Goal: Task Accomplishment & Management: Complete application form

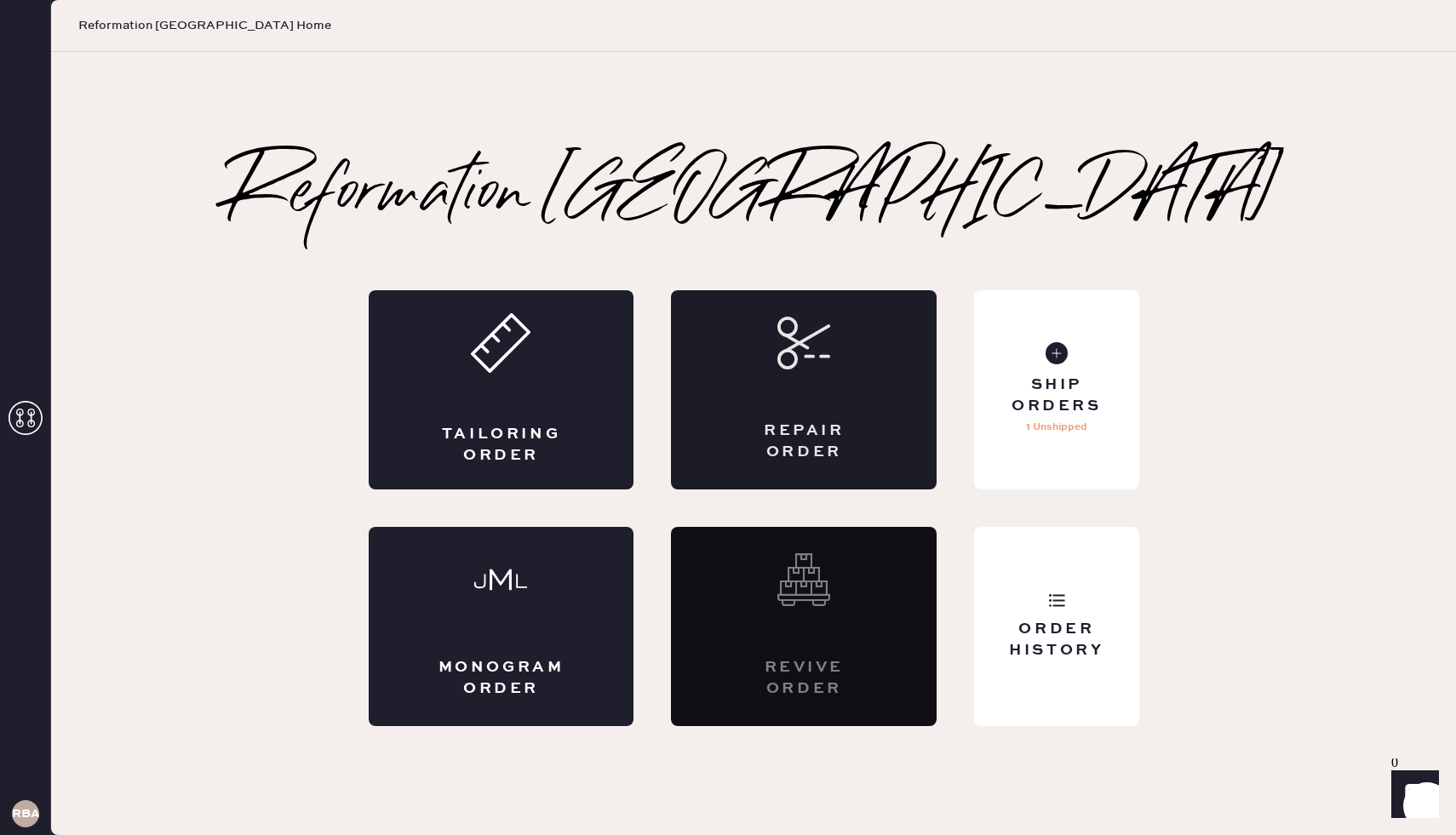
click at [837, 406] on div "Repair Order" at bounding box center [804, 389] width 265 height 199
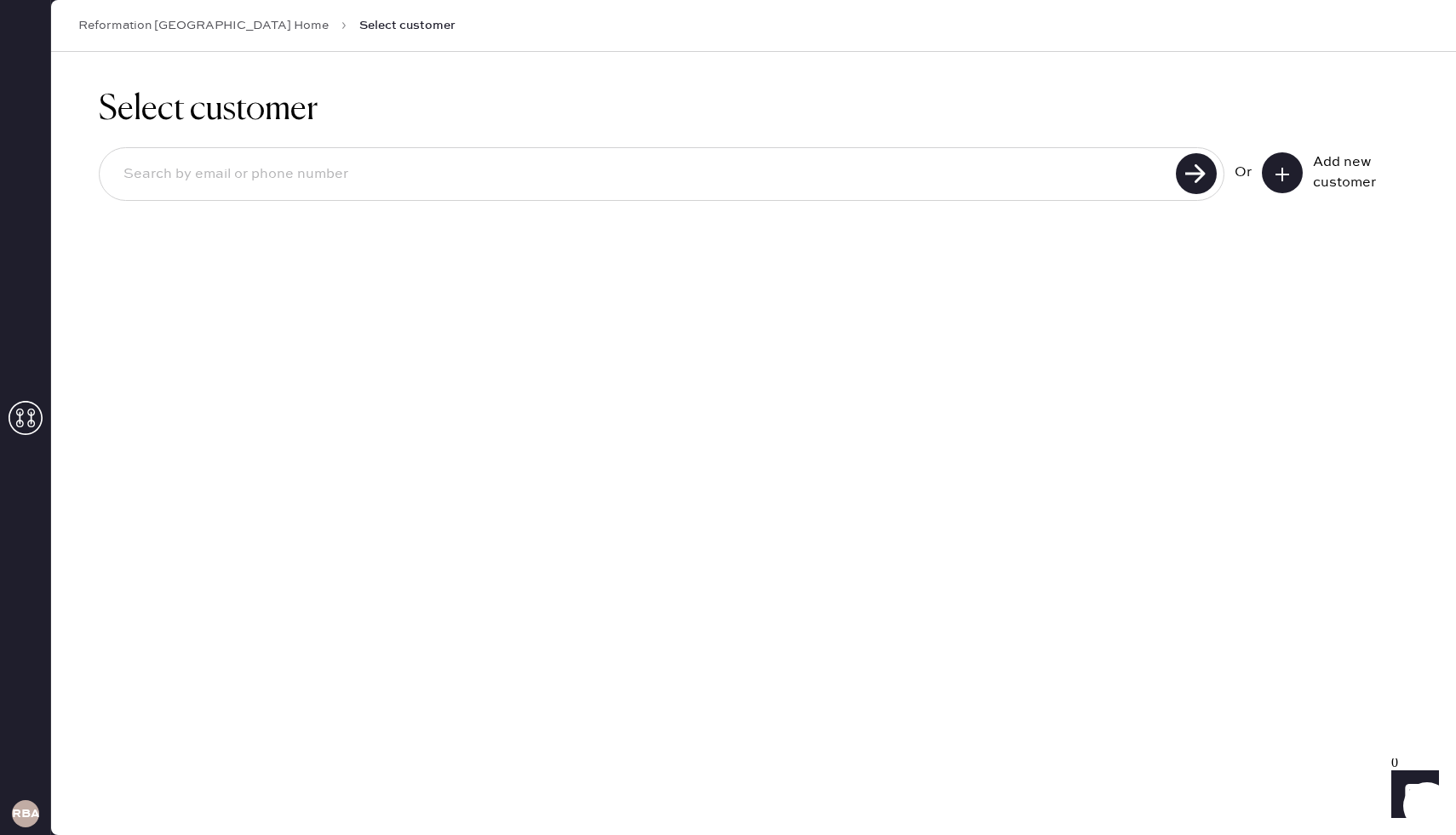
click at [1283, 167] on icon at bounding box center [1282, 174] width 17 height 17
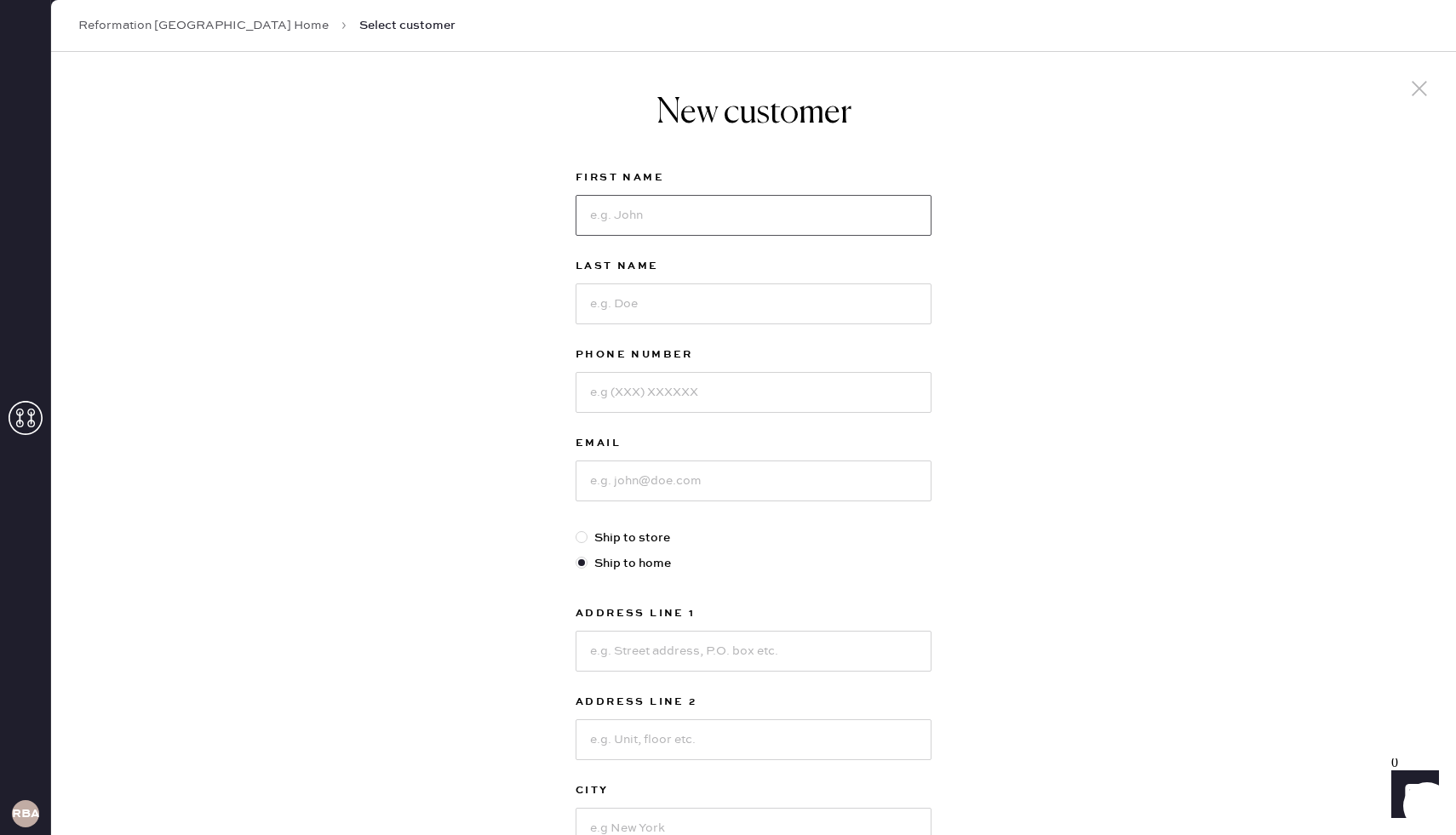
click at [794, 224] on input at bounding box center [753, 215] width 356 height 41
type input "[PERSON_NAME]"
click at [735, 388] on input at bounding box center [753, 392] width 356 height 41
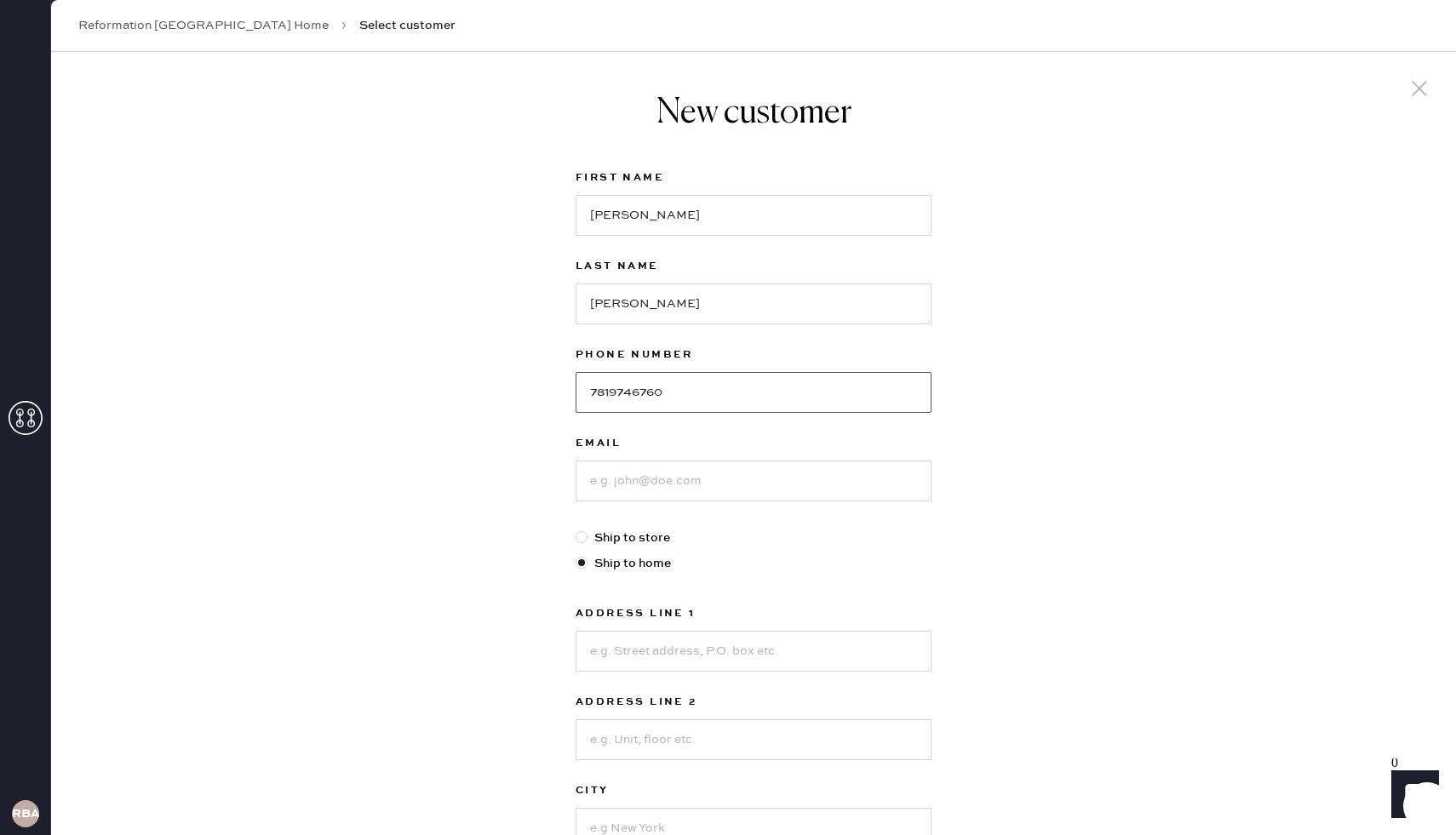
type input "7819746760"
click at [710, 484] on input at bounding box center [753, 480] width 356 height 41
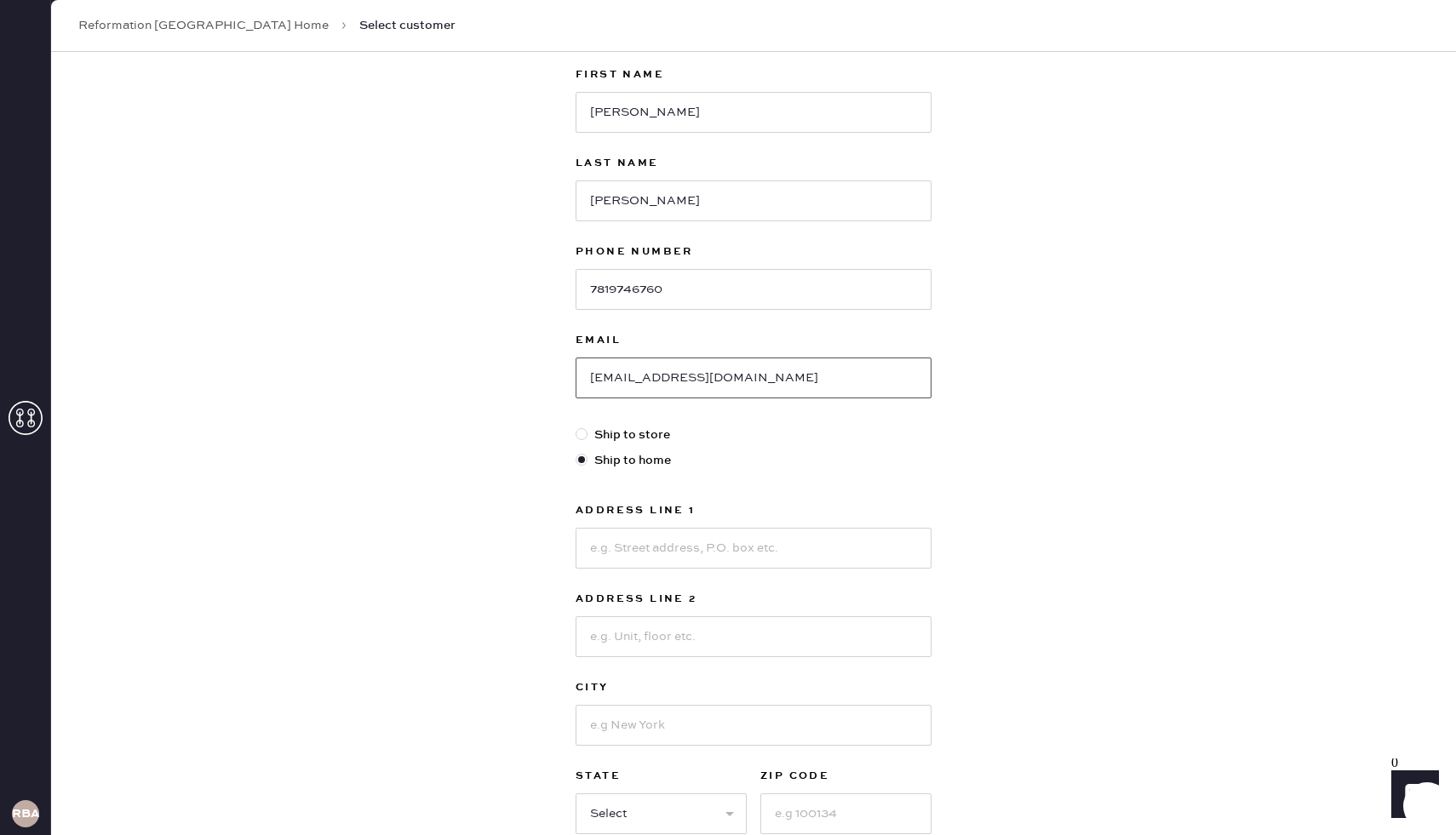
scroll to position [105, 0]
type input "[EMAIL_ADDRESS][DOMAIN_NAME]"
click at [667, 541] on input at bounding box center [753, 546] width 356 height 41
type input "[STREET_ADDRESS]"
click at [708, 633] on input at bounding box center [753, 634] width 356 height 41
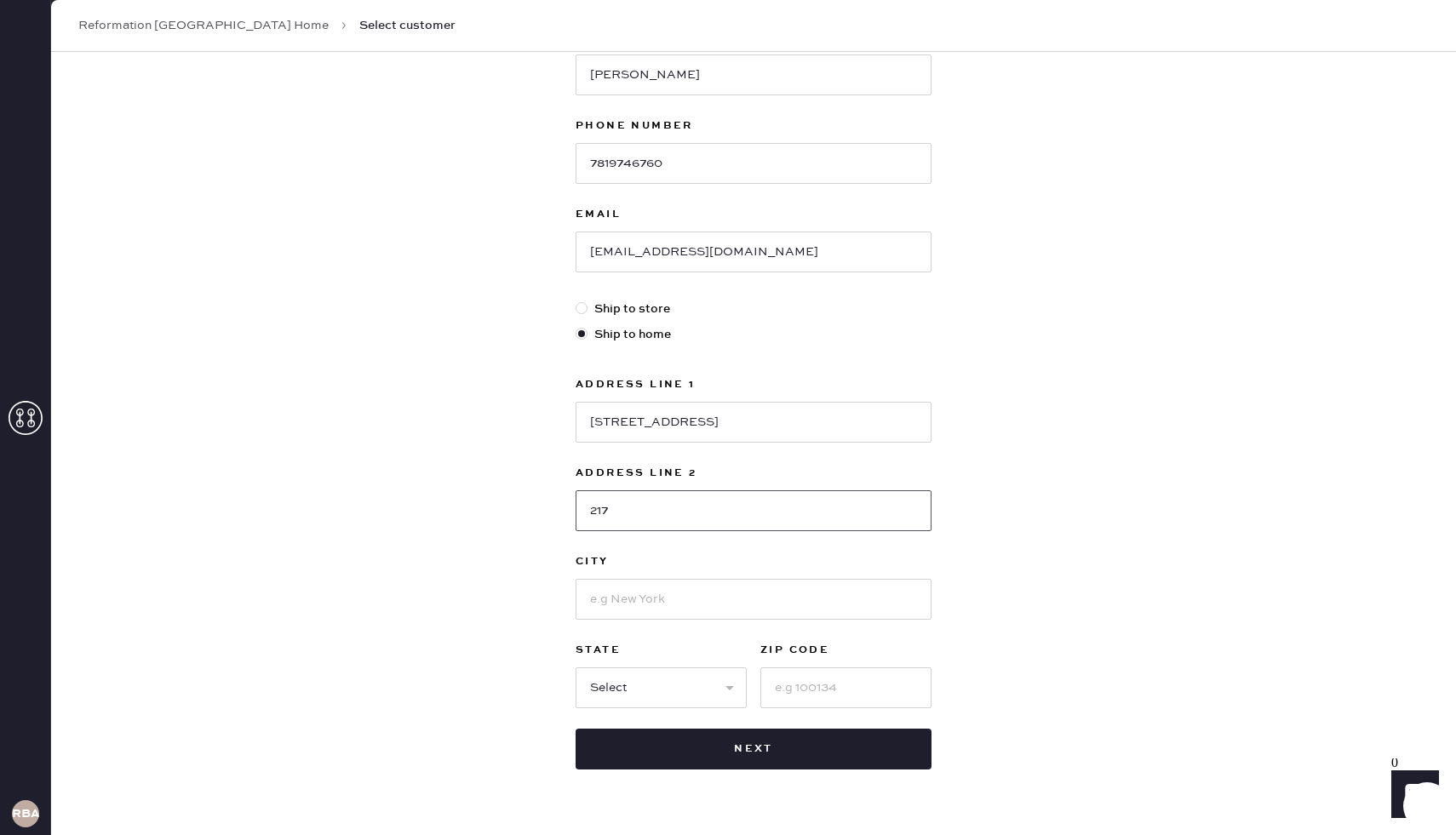
scroll to position [230, 0]
type input "217"
click at [677, 601] on input at bounding box center [753, 598] width 356 height 41
type input "[GEOGRAPHIC_DATA]"
select select "MA"
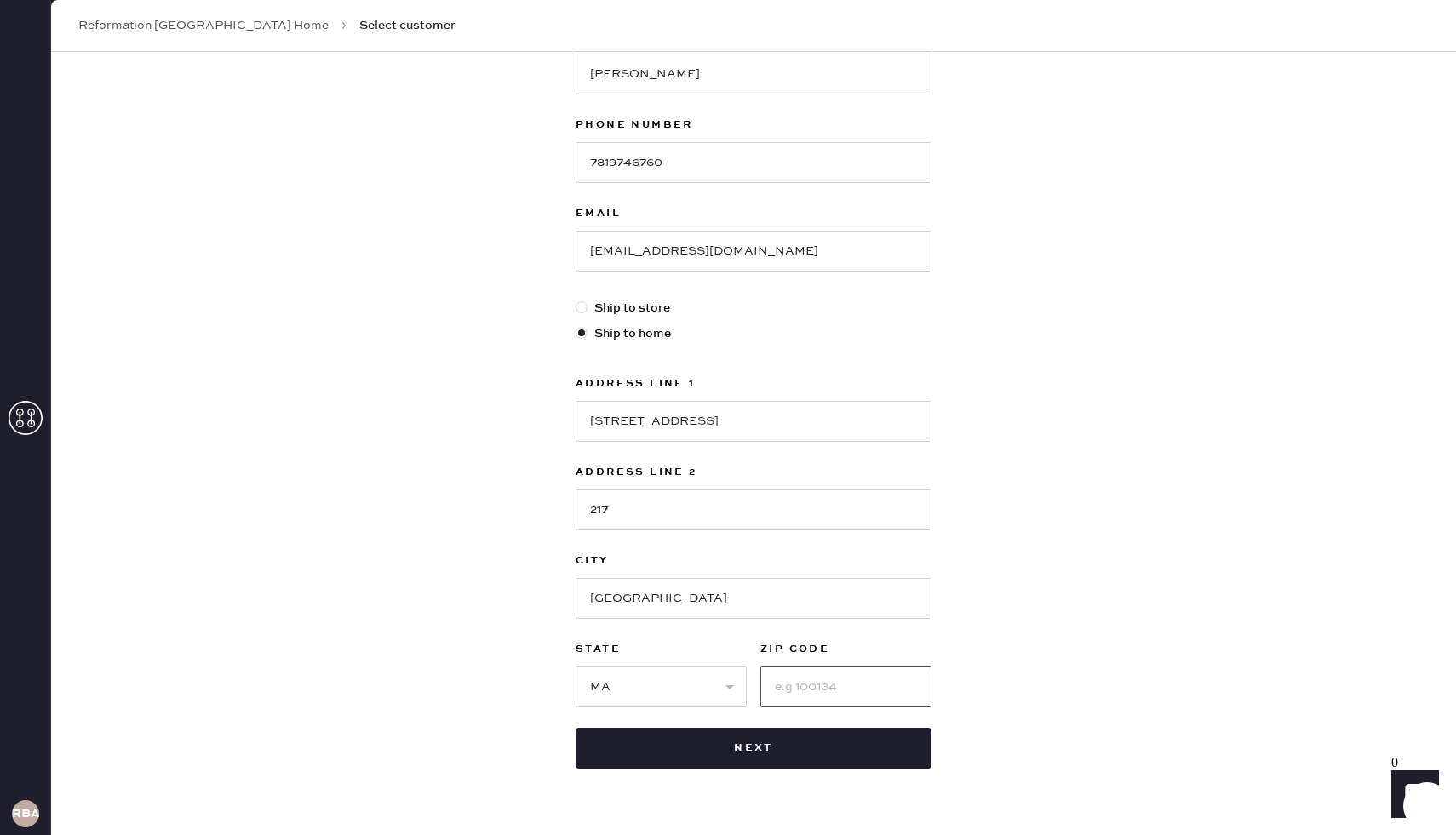
click at [809, 682] on input at bounding box center [845, 687] width 171 height 41
type input "02118"
click at [793, 755] on button "Next" at bounding box center [753, 747] width 356 height 41
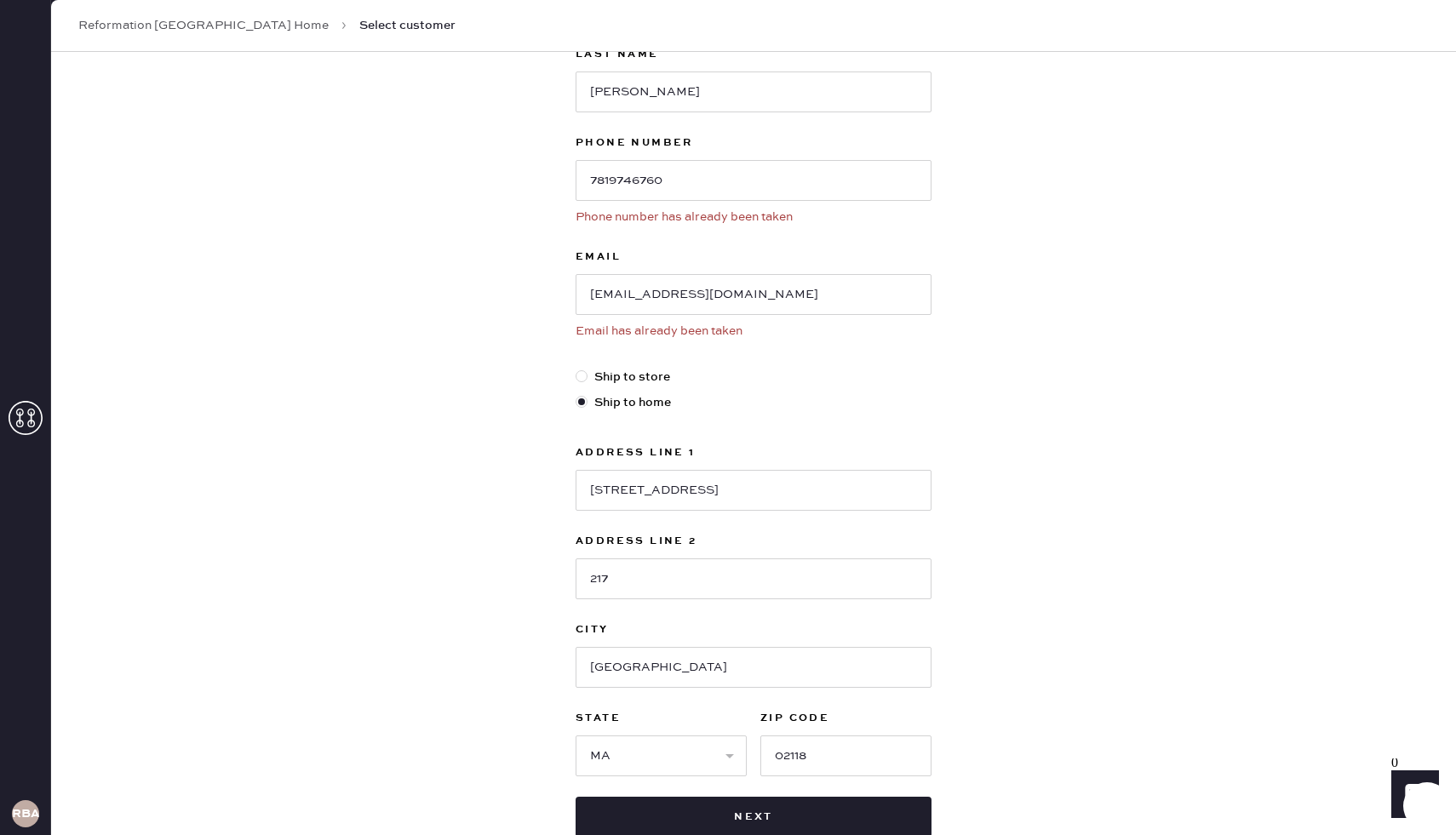
scroll to position [204, 0]
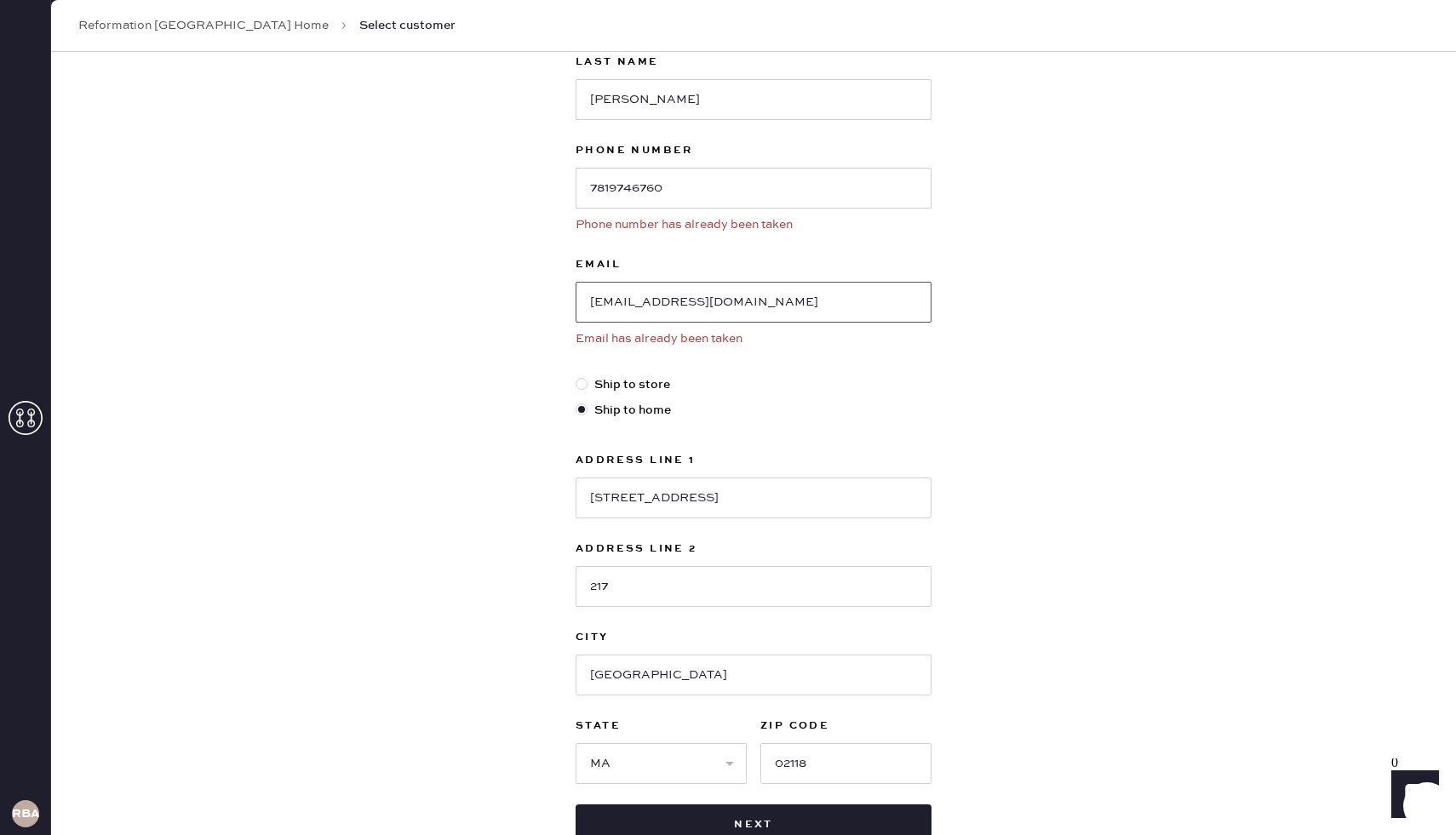
click at [743, 291] on input "[EMAIL_ADDRESS][DOMAIN_NAME]" at bounding box center [753, 302] width 356 height 41
click at [192, 22] on link "Reformation [GEOGRAPHIC_DATA] Home" at bounding box center [203, 25] width 250 height 17
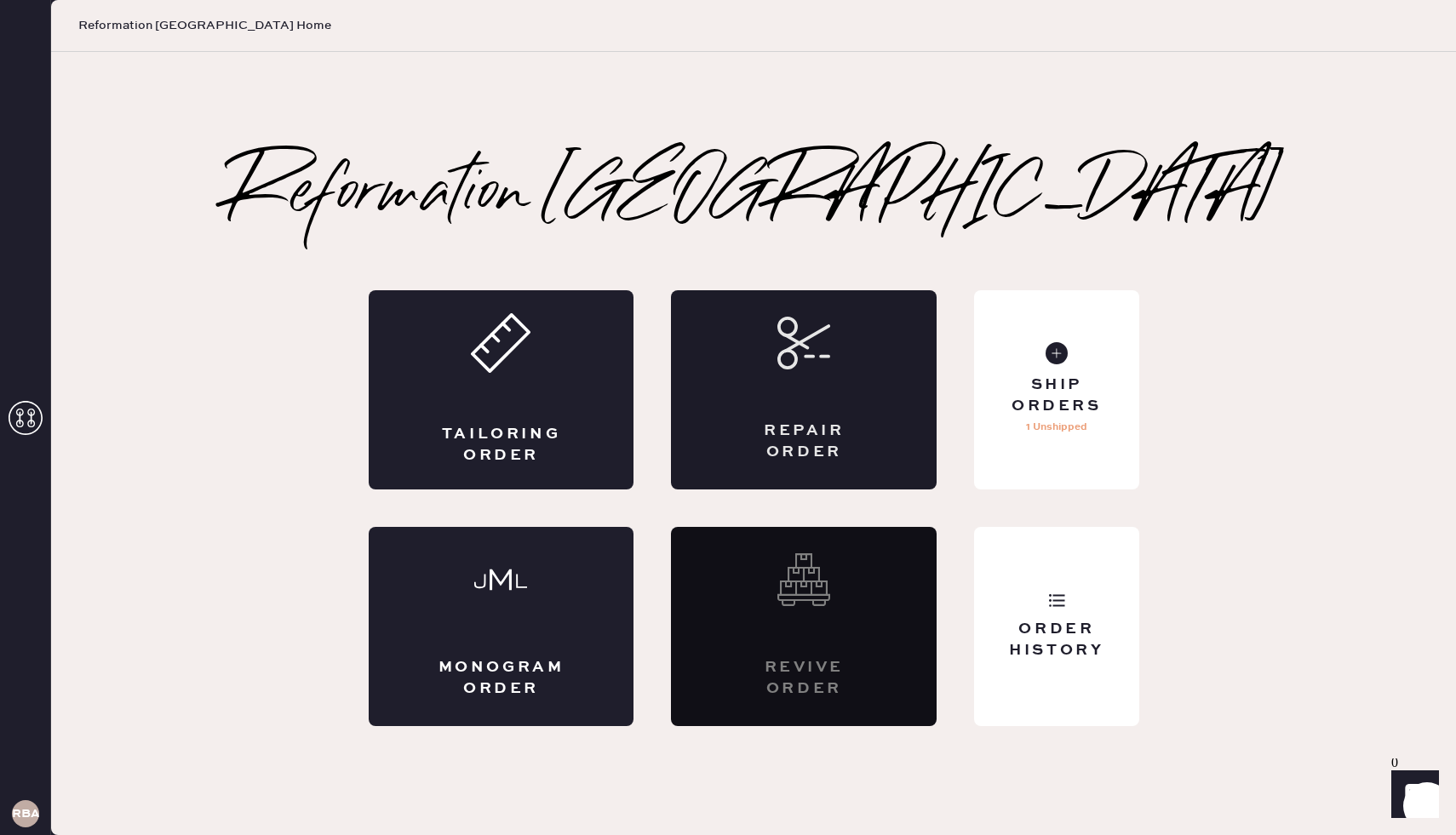
click at [777, 394] on div "Repair Order" at bounding box center [804, 389] width 265 height 199
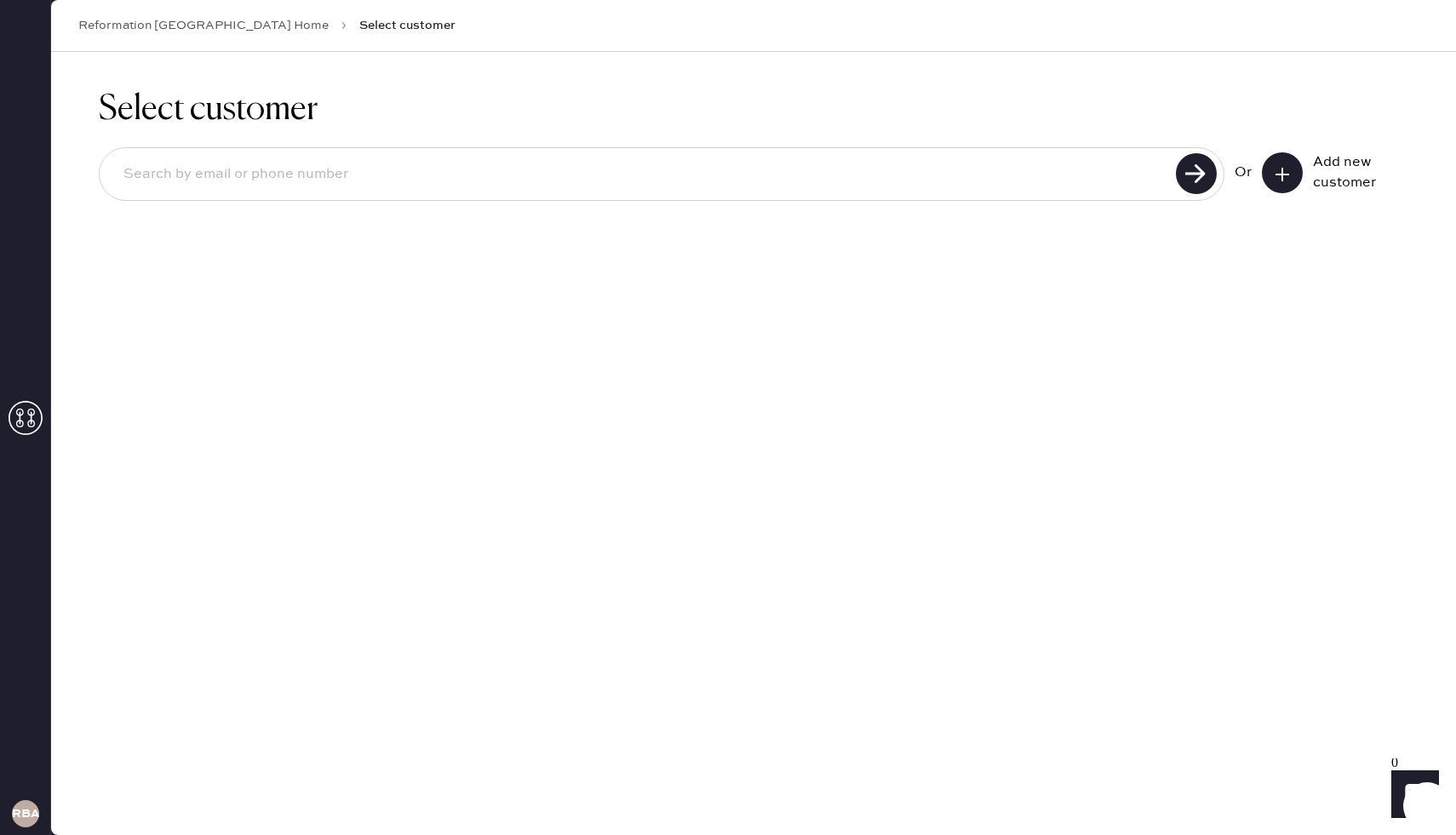
click at [797, 173] on input at bounding box center [640, 175] width 1061 height 40
paste input "[EMAIL_ADDRESS][DOMAIN_NAME]"
type input "[EMAIL_ADDRESS][DOMAIN_NAME]"
click at [1204, 168] on use at bounding box center [1196, 173] width 41 height 41
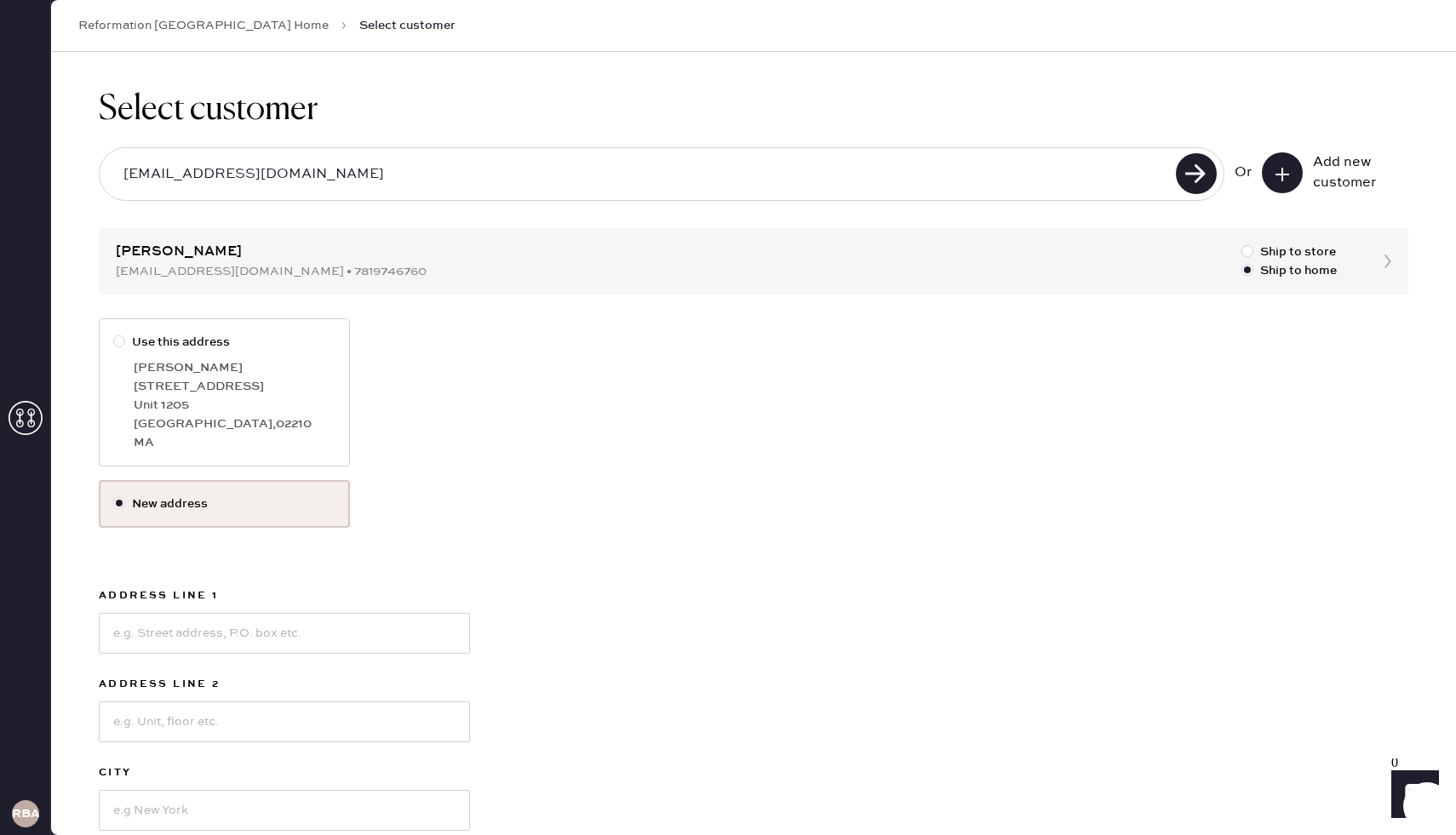
click at [161, 496] on label "New address" at bounding box center [224, 504] width 223 height 19
click at [114, 496] on input "New address" at bounding box center [113, 495] width 1 height 1
click at [235, 429] on div "[GEOGRAPHIC_DATA] , 02210" at bounding box center [235, 423] width 202 height 19
click at [114, 333] on input "Use this address" at bounding box center [113, 332] width 1 height 1
radio input "true"
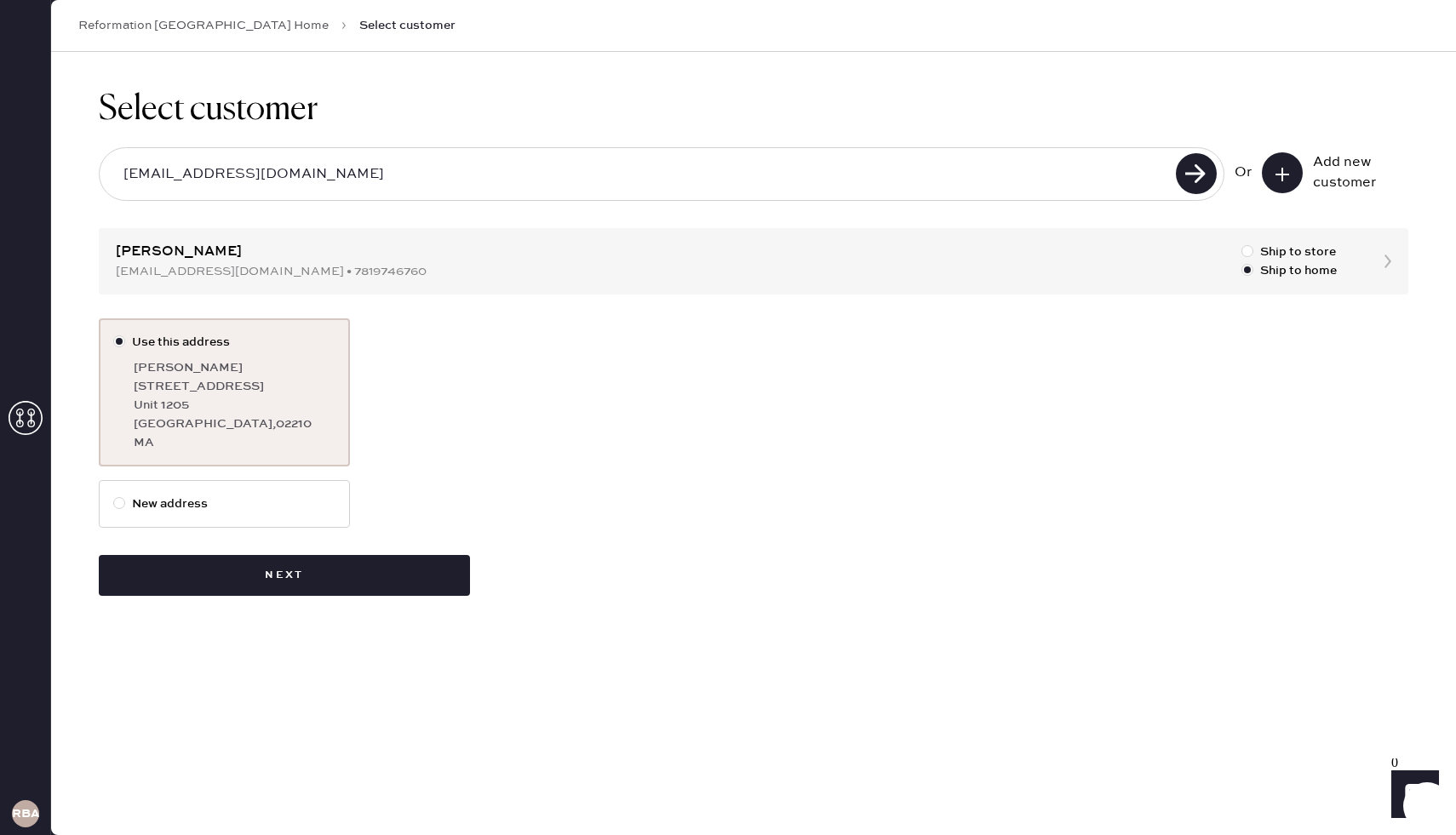
click at [222, 509] on label "New address" at bounding box center [224, 504] width 223 height 19
click at [114, 496] on input "New address" at bounding box center [113, 495] width 1 height 1
radio input "true"
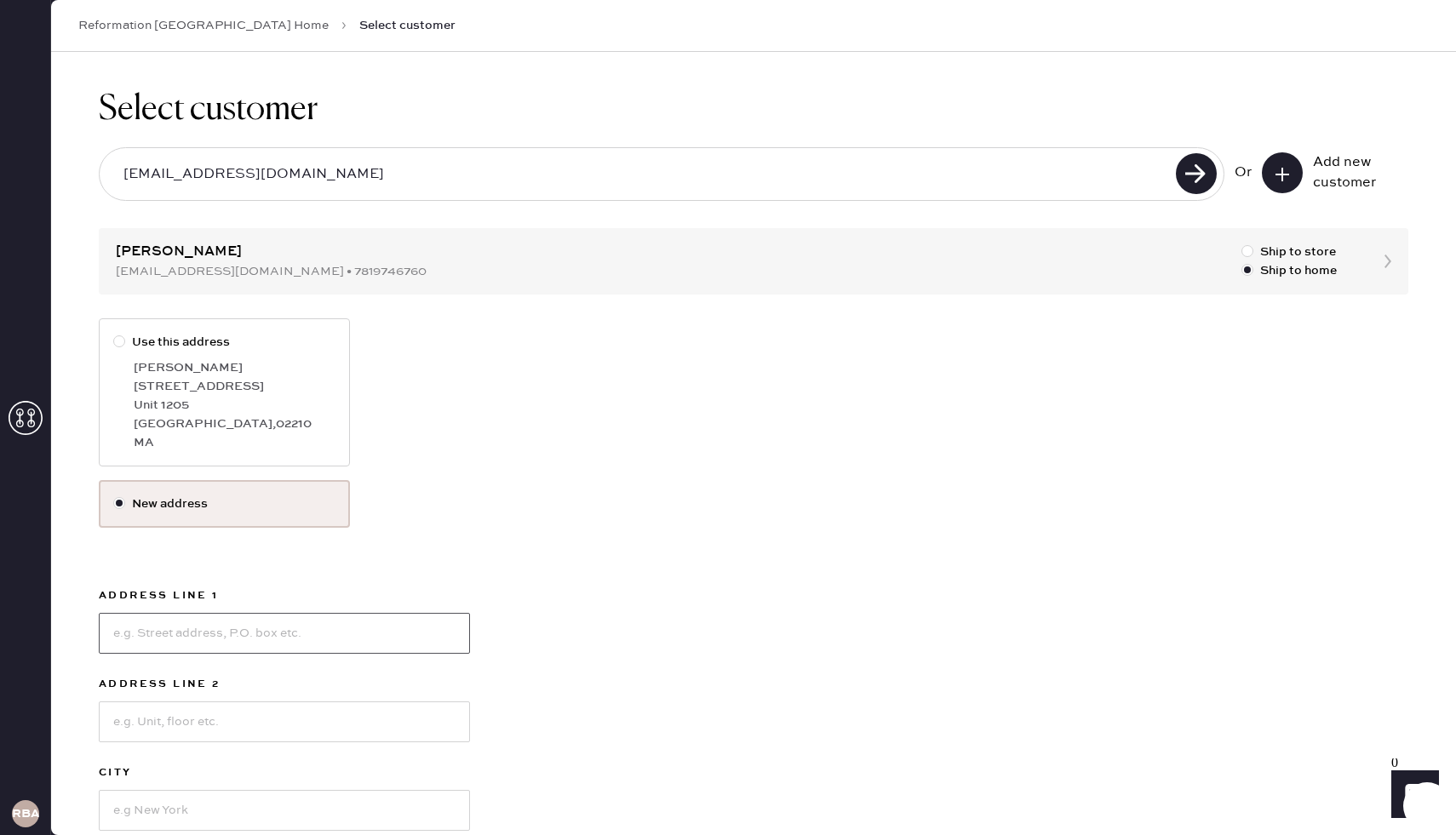
click at [278, 647] on input at bounding box center [284, 632] width 371 height 41
type input "[STREET_ADDRESS]"
click at [268, 726] on input at bounding box center [284, 721] width 371 height 41
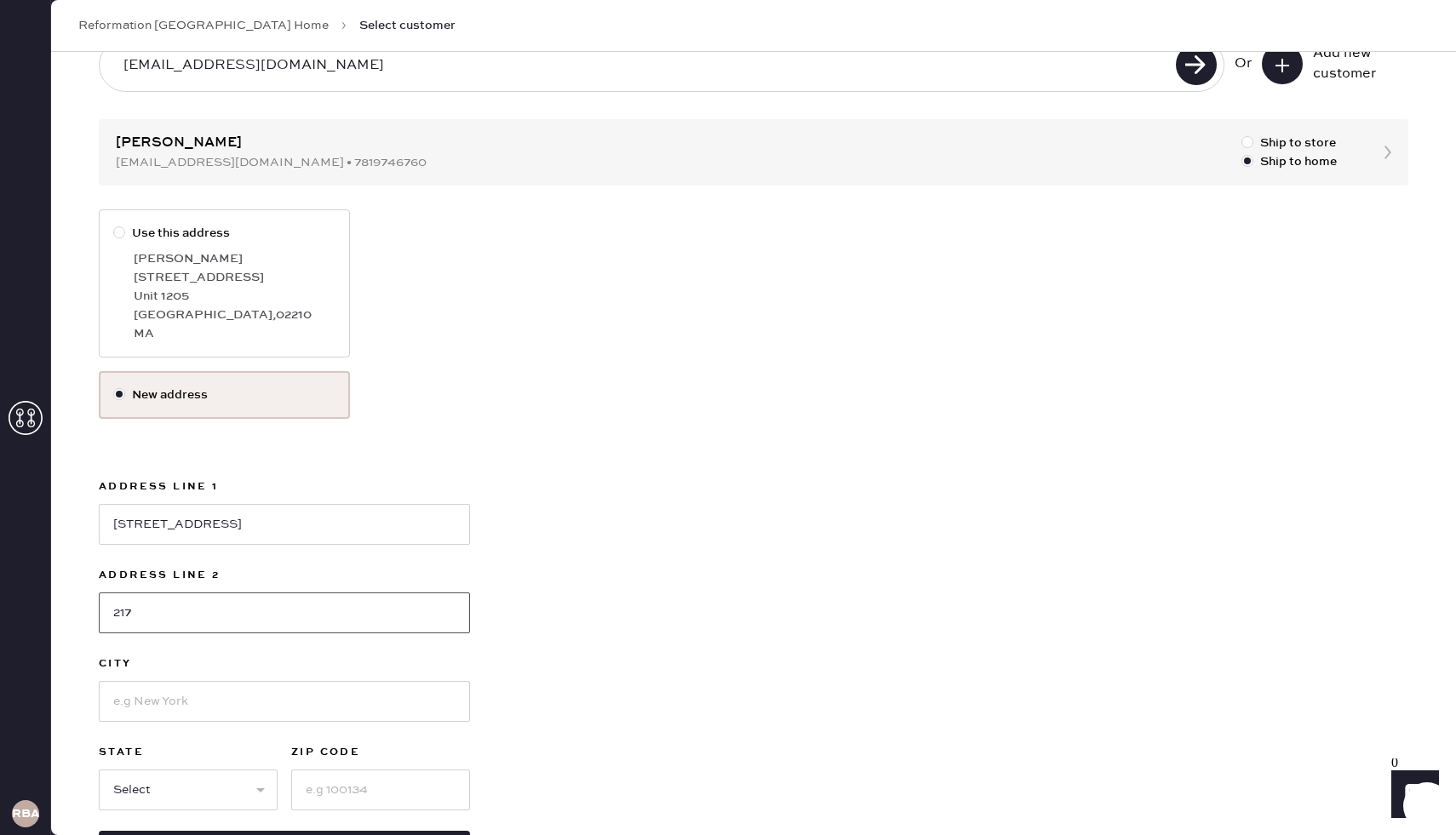
scroll to position [115, 0]
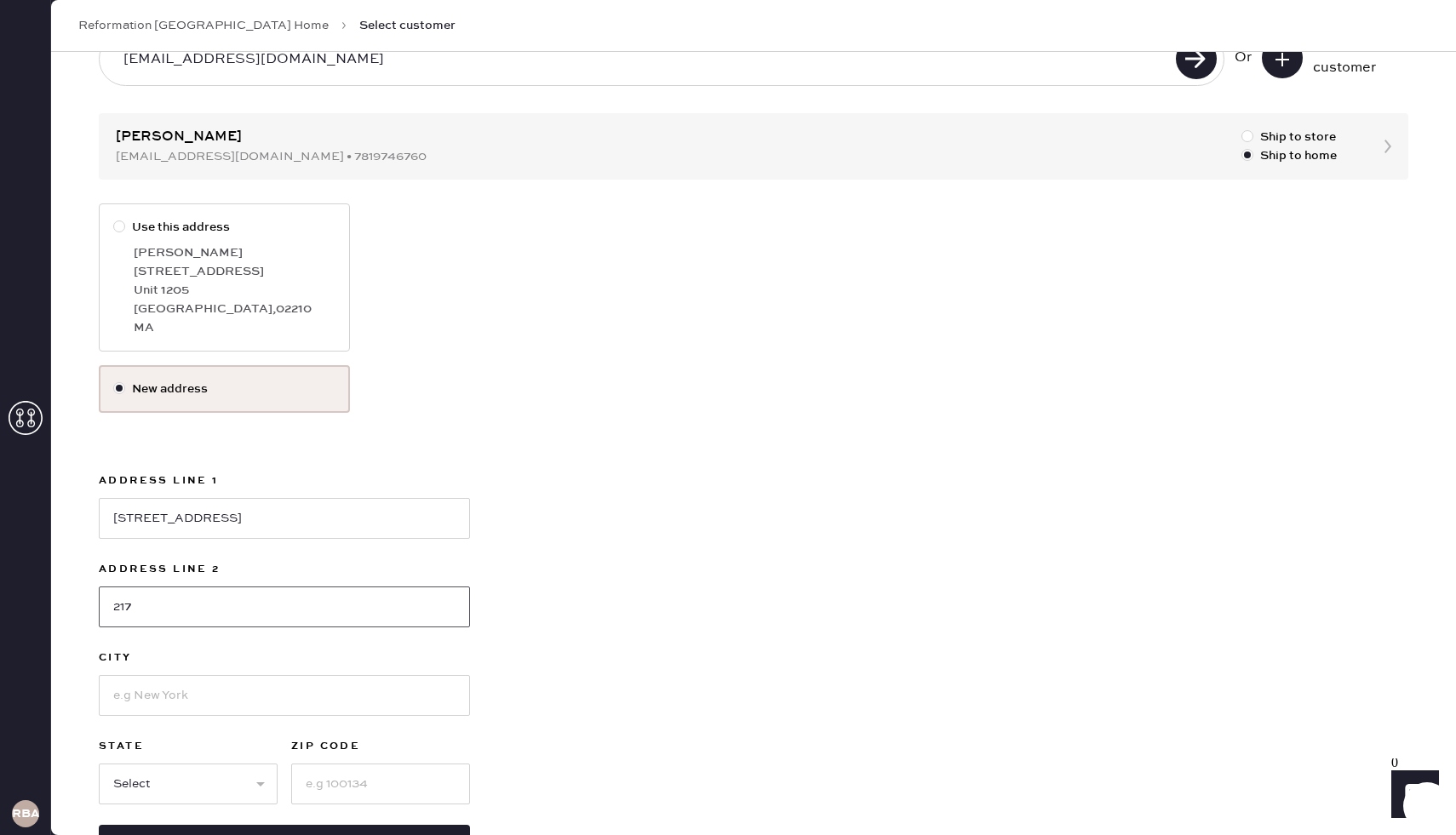
type input "217"
click at [234, 693] on input at bounding box center [284, 695] width 371 height 41
type input "[GEOGRAPHIC_DATA]"
click at [211, 786] on select "Select AK AL AR AZ CA CO CT [GEOGRAPHIC_DATA] DE FL [GEOGRAPHIC_DATA] HI [GEOGR…" at bounding box center [188, 784] width 179 height 41
select select "MA"
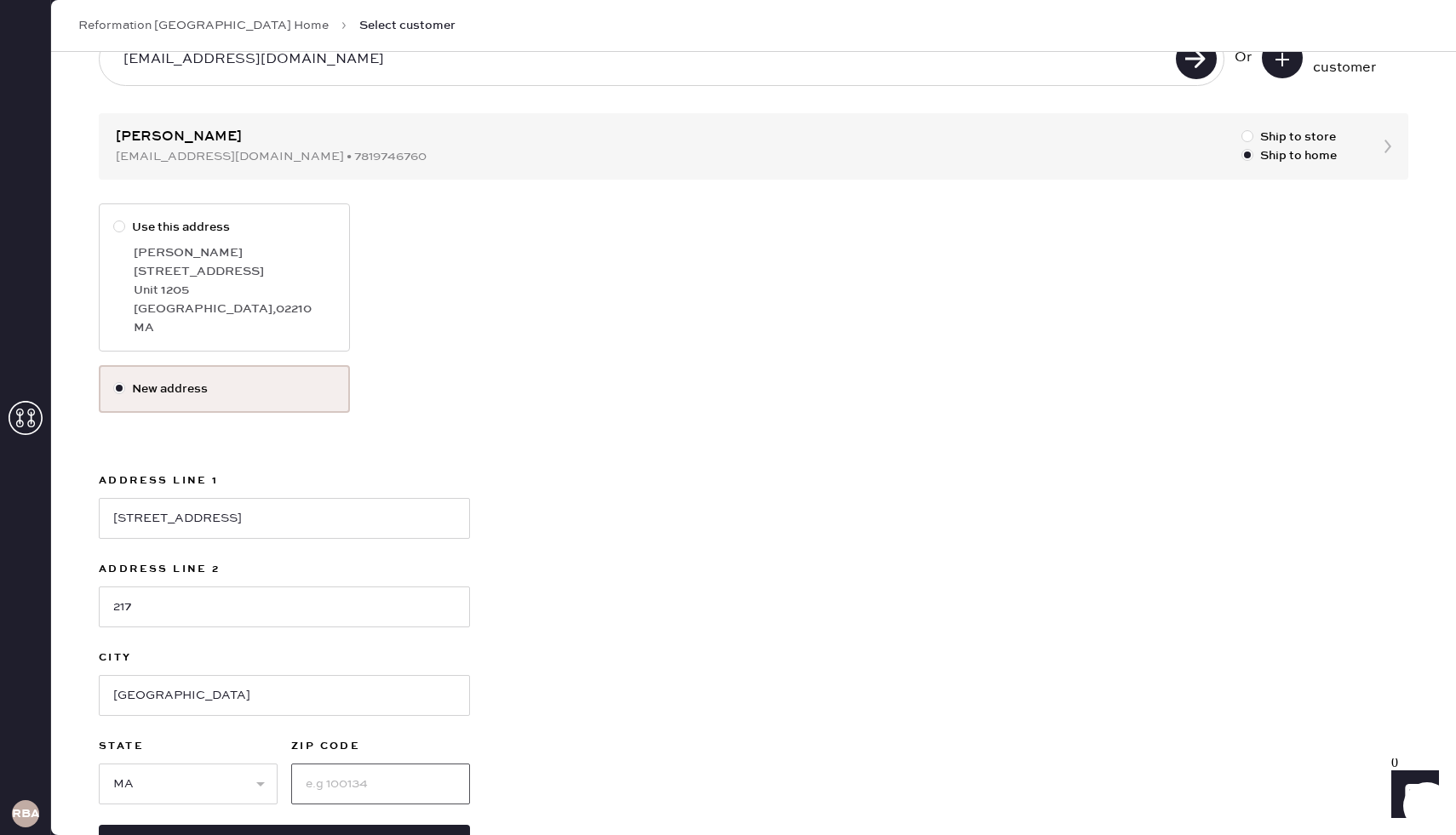
click at [338, 777] on input at bounding box center [380, 784] width 179 height 41
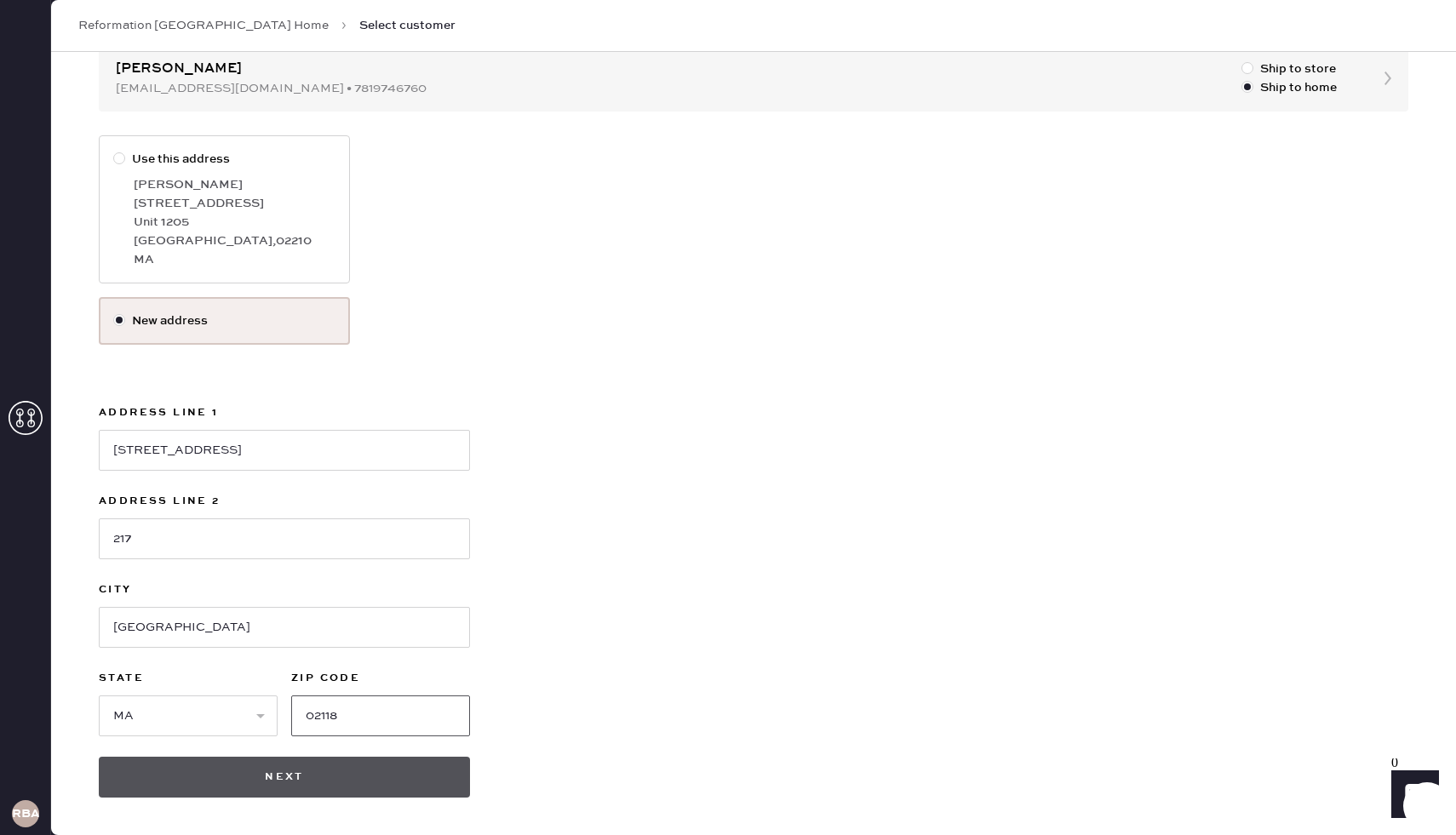
type input "02118"
click at [286, 780] on button "Next" at bounding box center [284, 777] width 371 height 41
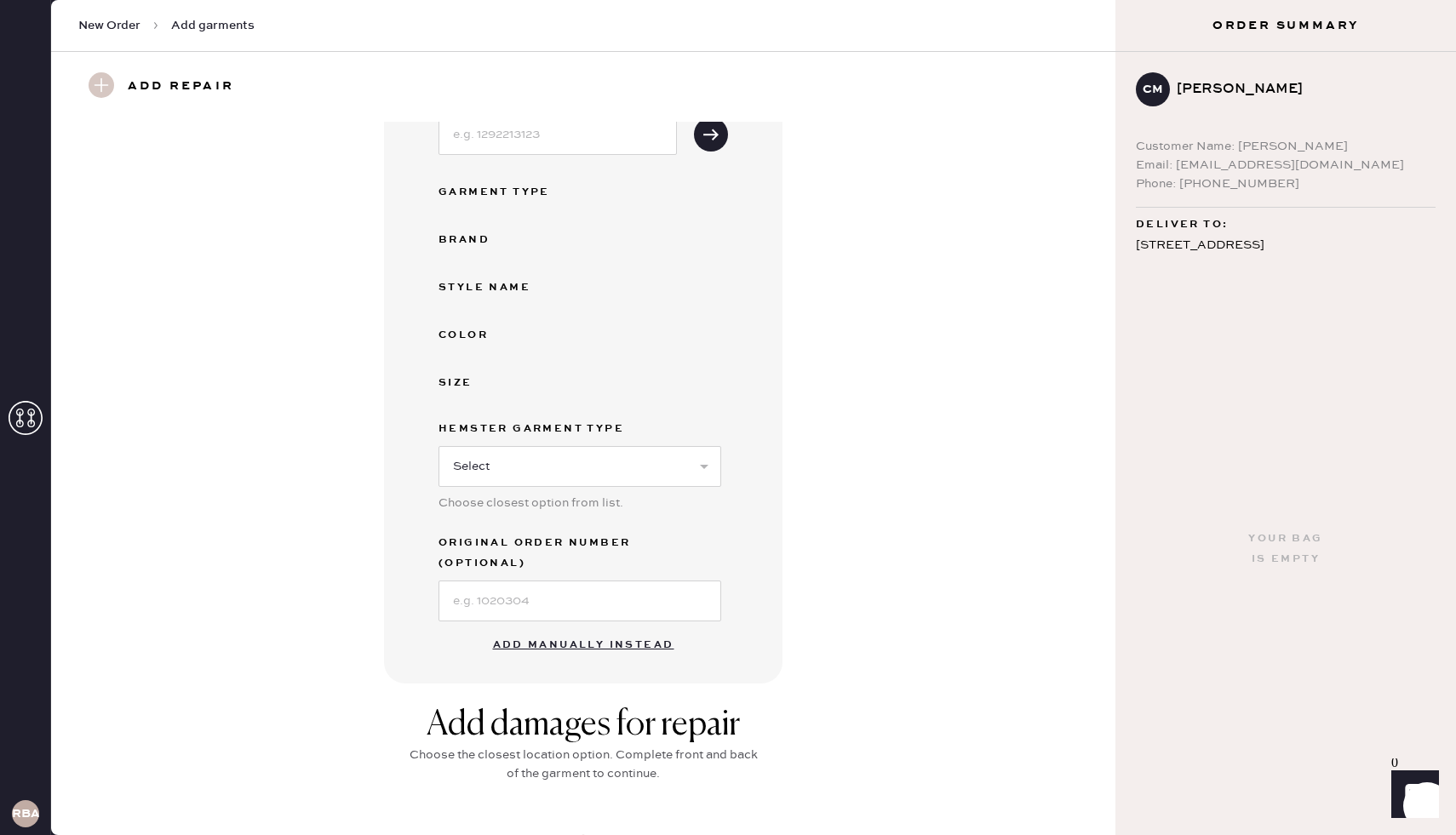
click at [597, 628] on button "Add manually instead" at bounding box center [584, 645] width 202 height 34
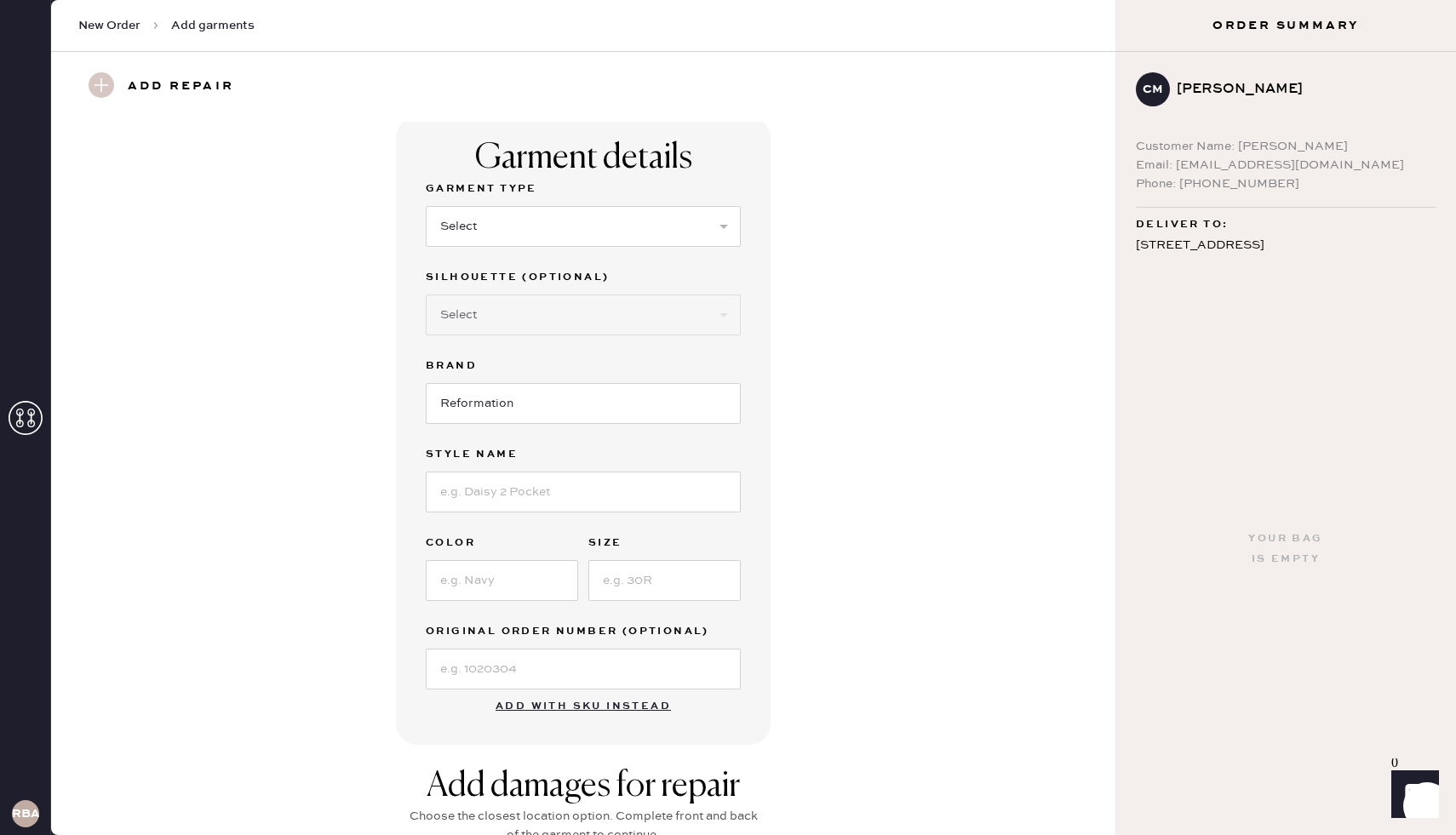
scroll to position [7, 0]
click at [654, 234] on select "Select Basic Skirt Jeans Leggings Pants Shorts Basic Sleeved Dress Basic Sleeve…" at bounding box center [583, 224] width 315 height 41
select select "6"
click at [539, 403] on input "Reformation" at bounding box center [583, 401] width 315 height 41
click at [535, 491] on input at bounding box center [583, 490] width 315 height 41
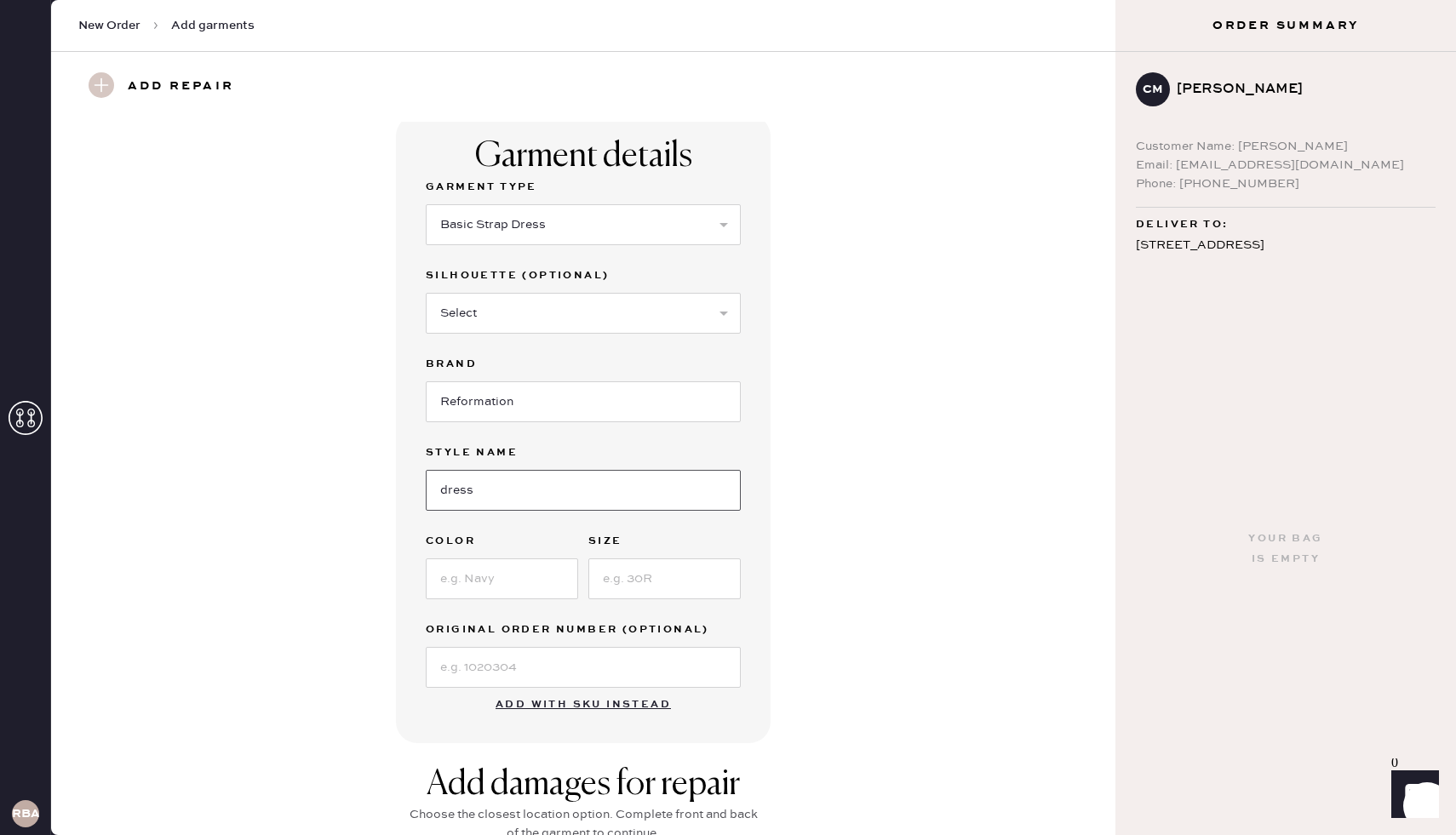
type input "dress"
type input "floral"
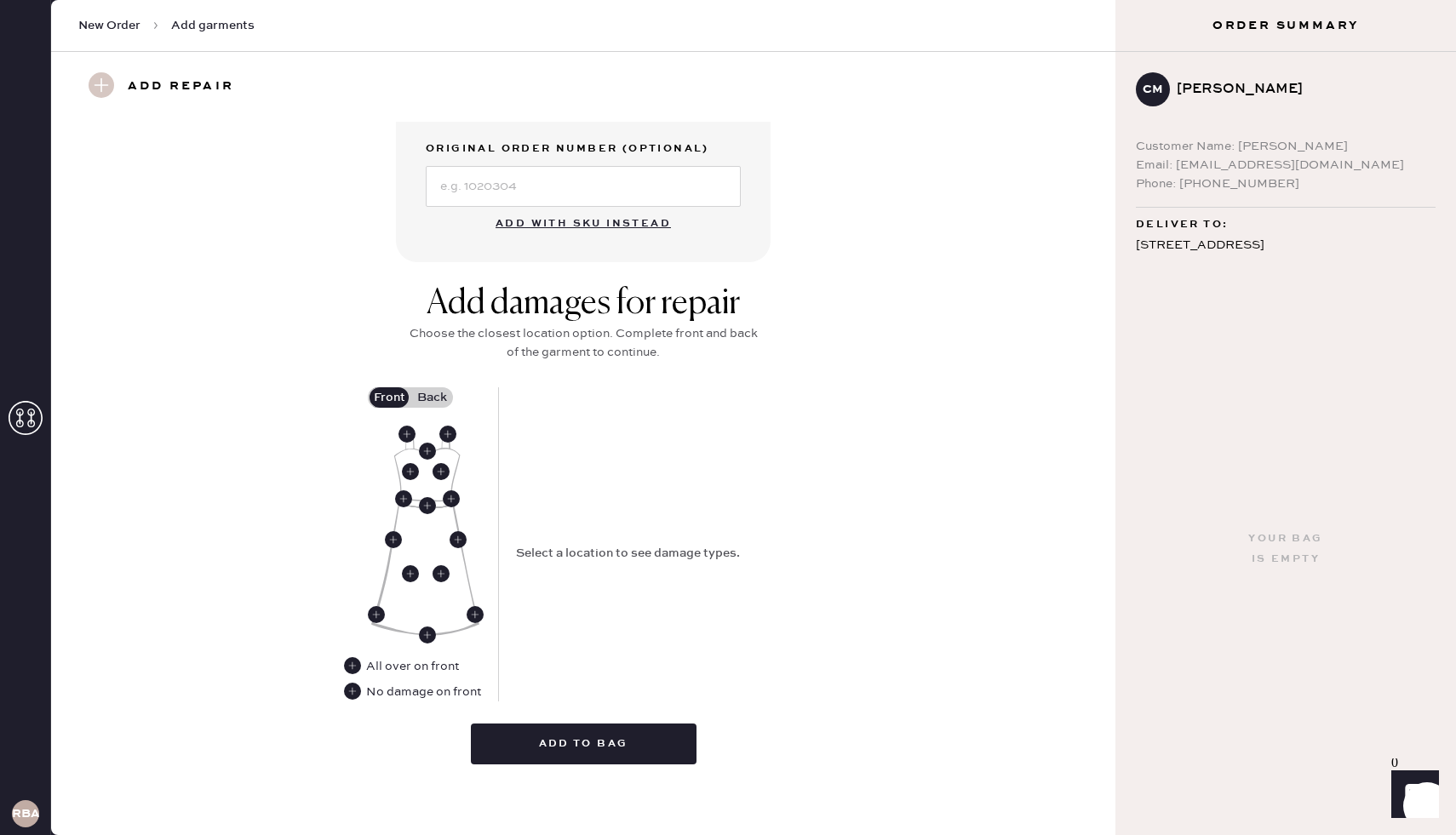
scroll to position [491, 0]
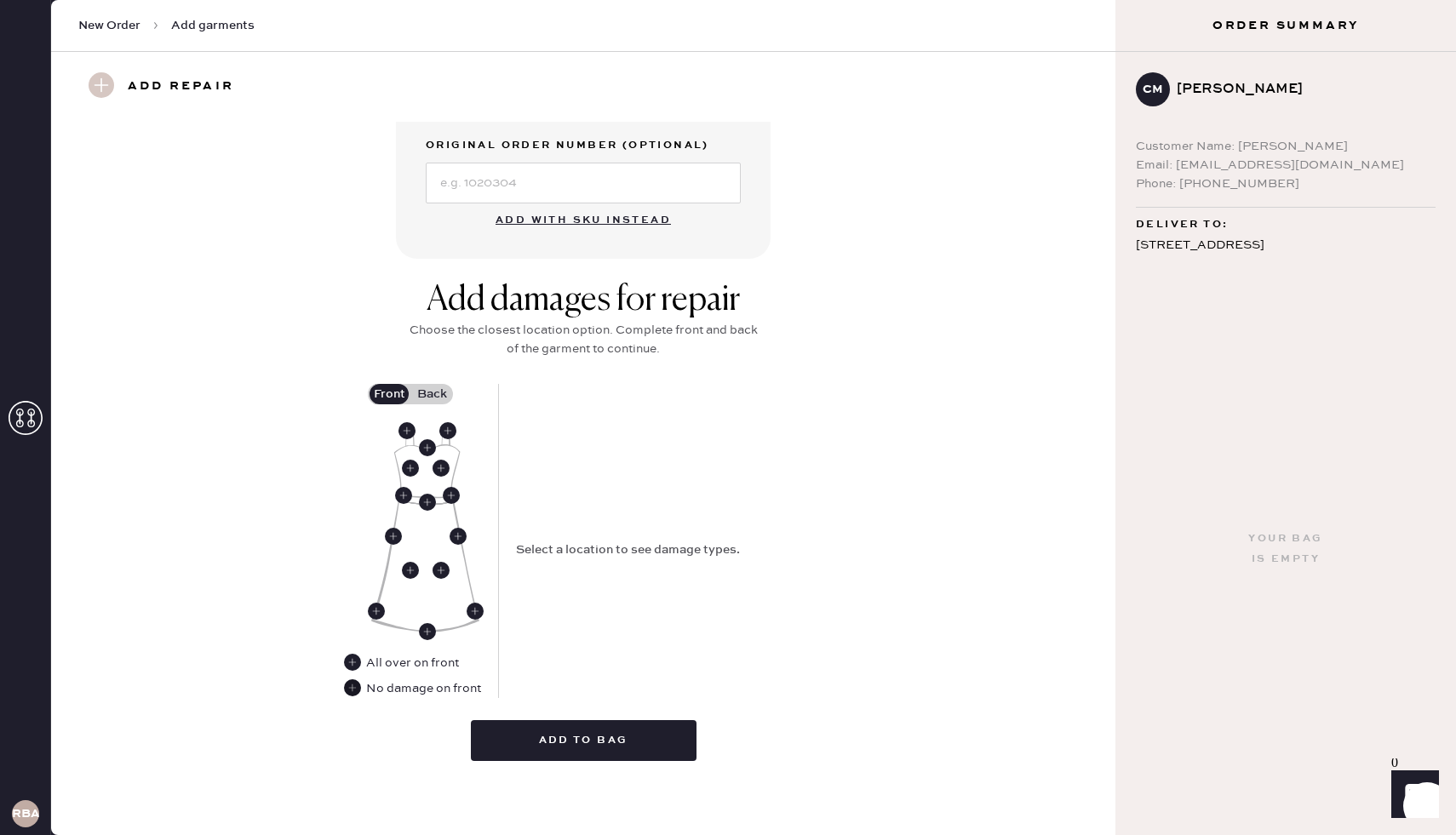
type input "n/a"
click at [356, 691] on use at bounding box center [352, 687] width 17 height 17
click at [433, 390] on label "Back" at bounding box center [432, 394] width 43 height 21
click at [432, 394] on input "Back" at bounding box center [432, 394] width 0 height 0
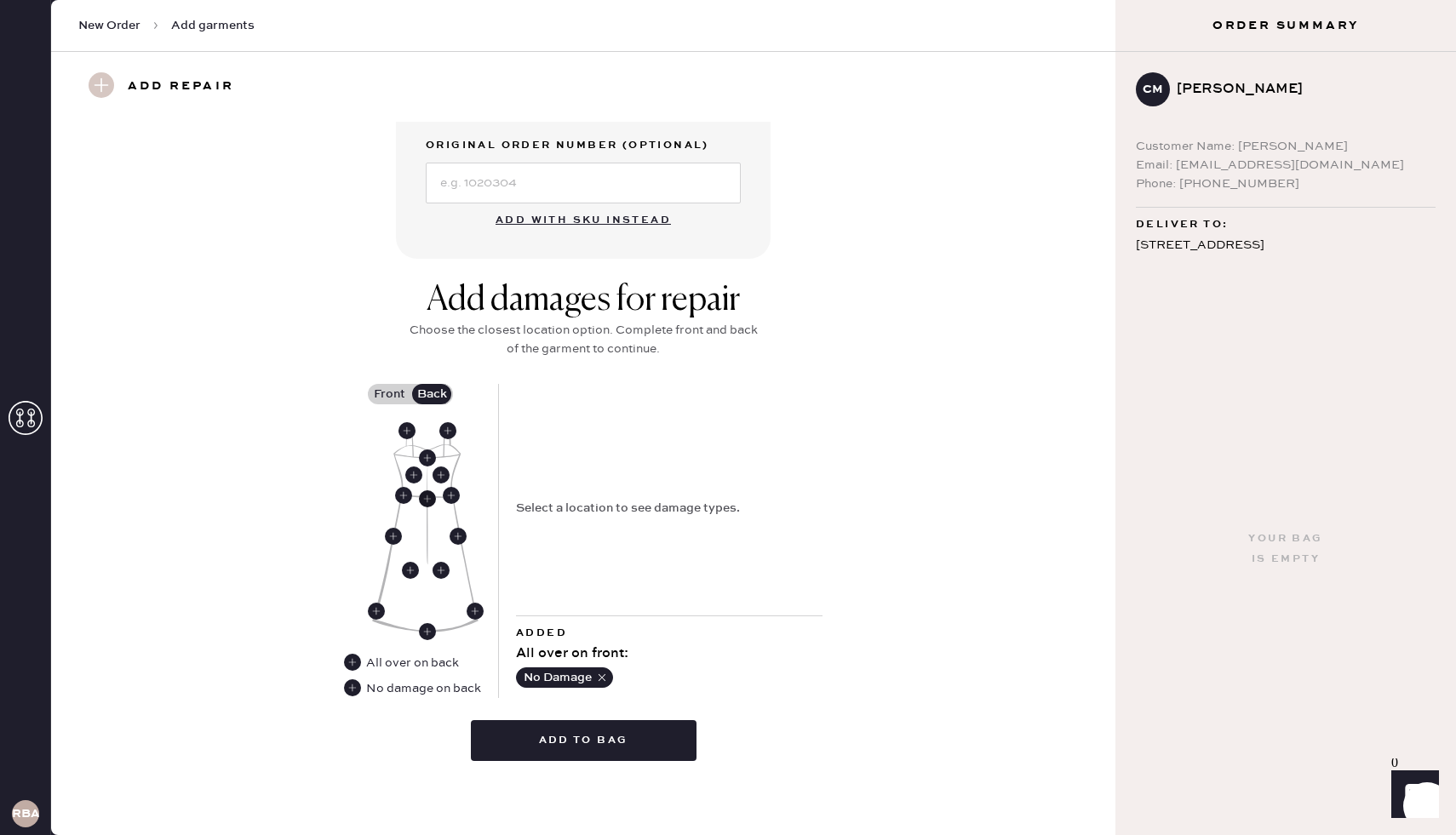
click at [425, 494] on use at bounding box center [427, 498] width 17 height 17
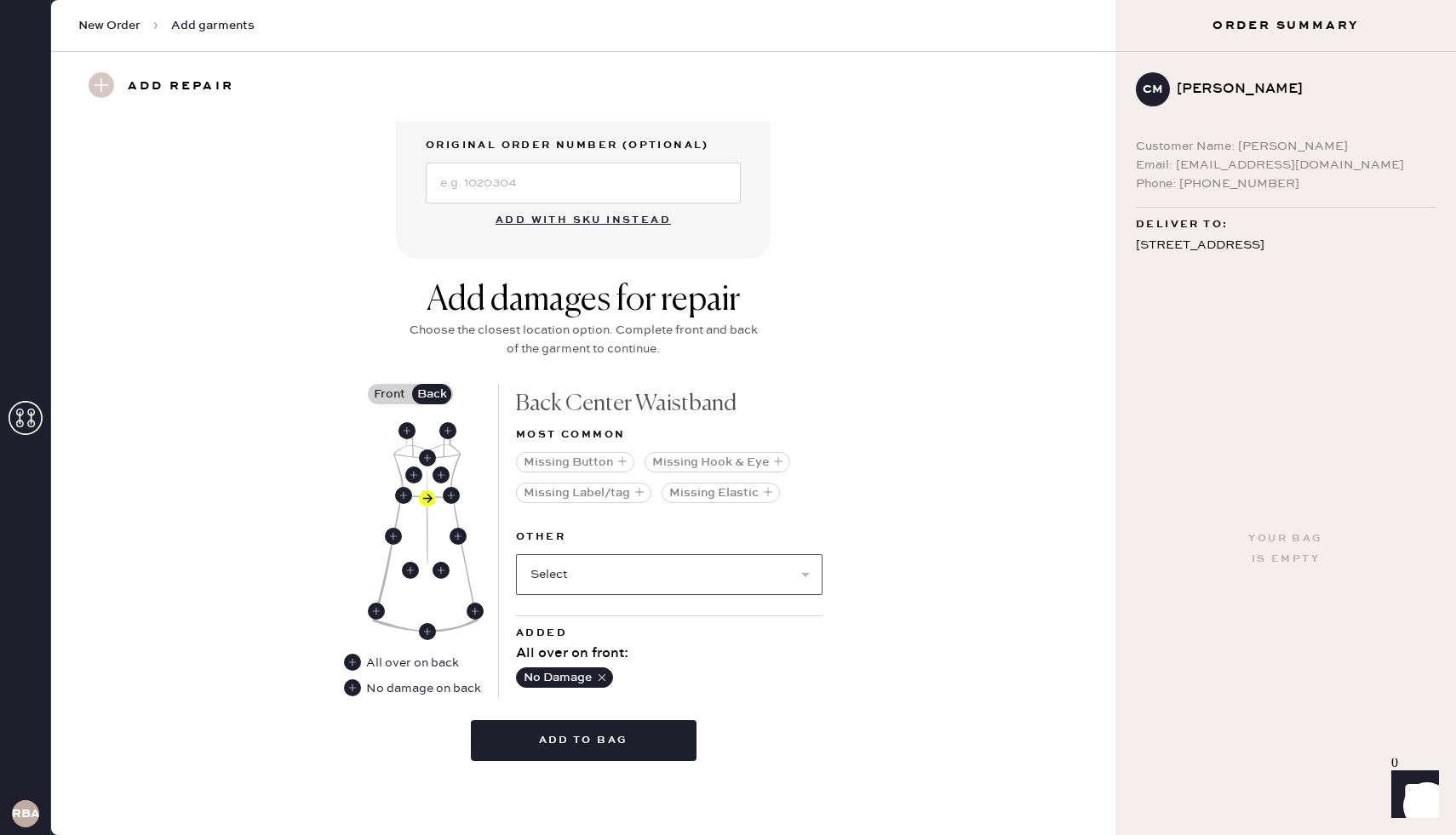
click at [574, 568] on select "Select Broken / Ripped Hem Broken Beads Broken Belt Loop Broken Button Broken C…" at bounding box center [669, 574] width 307 height 41
select select "1657"
select select
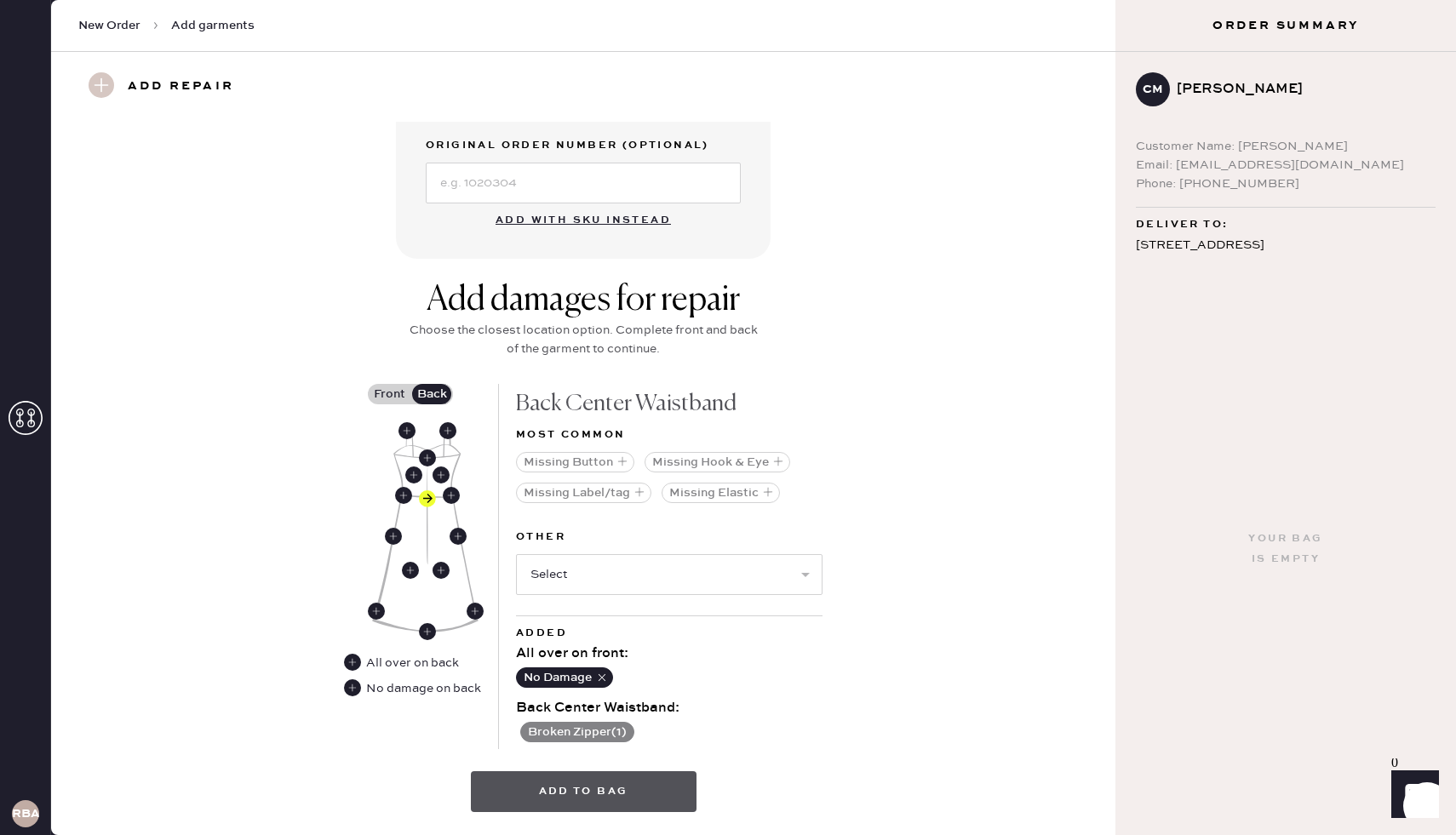
click at [613, 795] on button "Add to bag" at bounding box center [584, 790] width 226 height 41
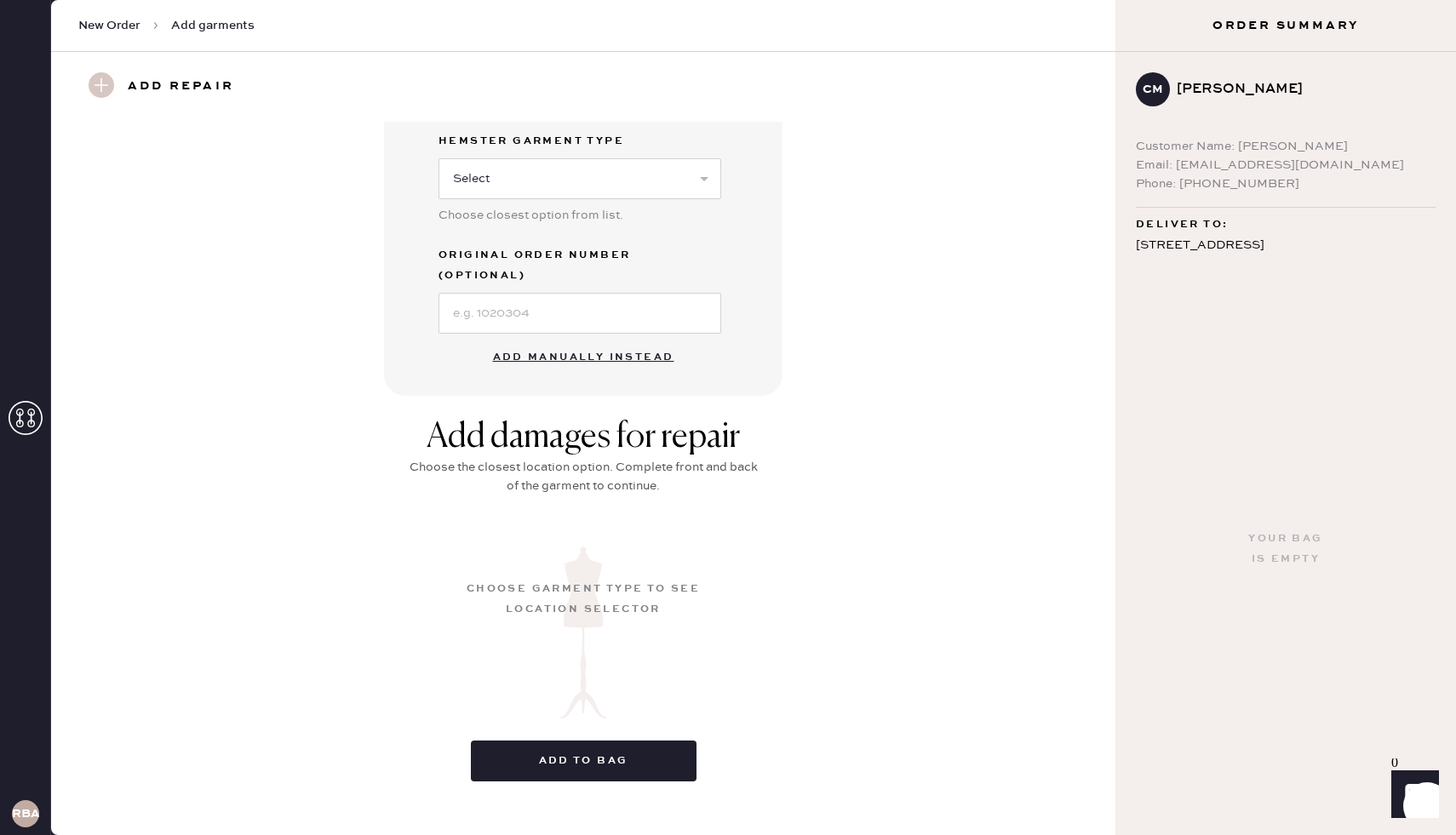
scroll to position [3, 0]
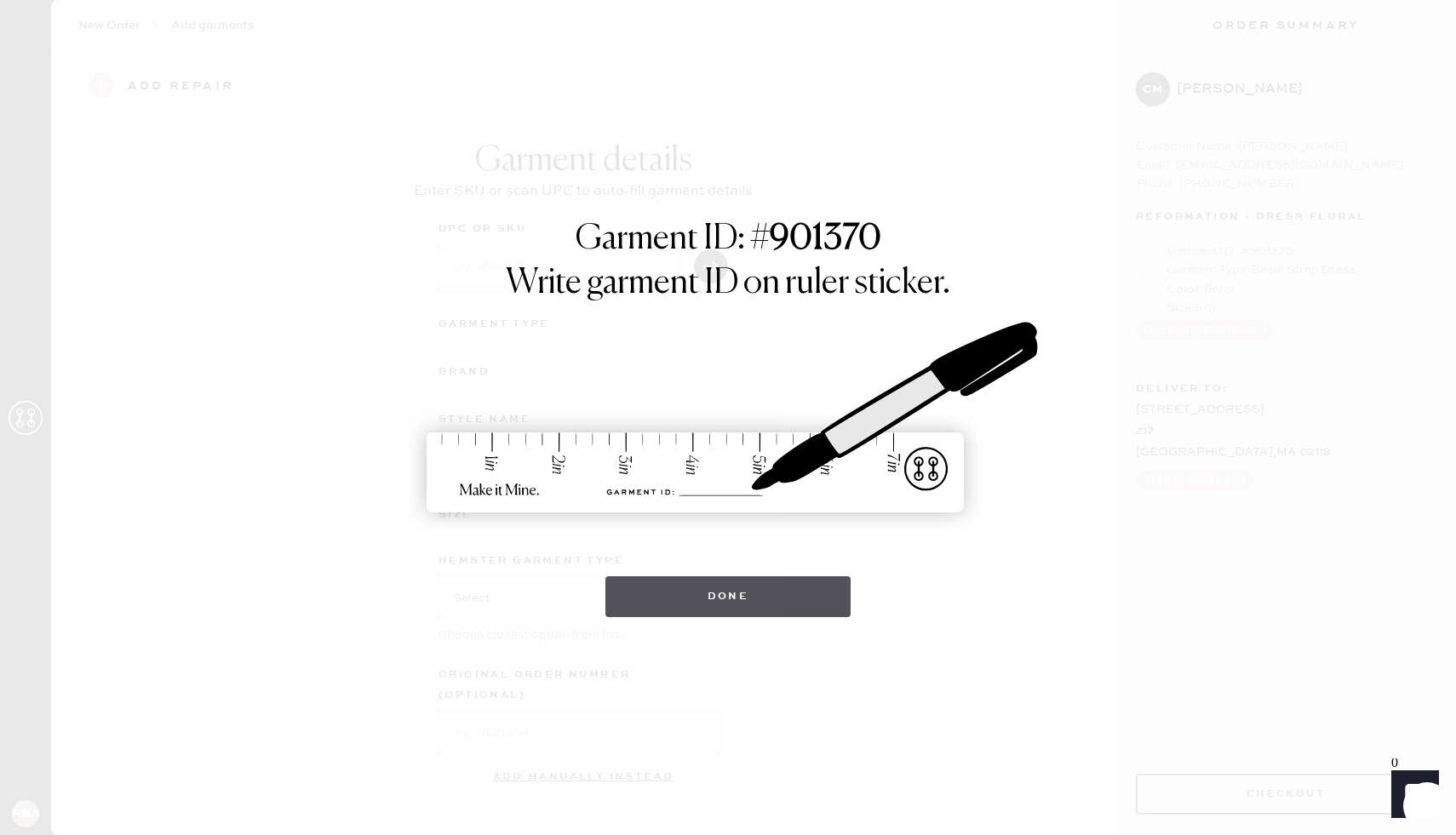
click at [707, 606] on button "Done" at bounding box center [728, 596] width 246 height 41
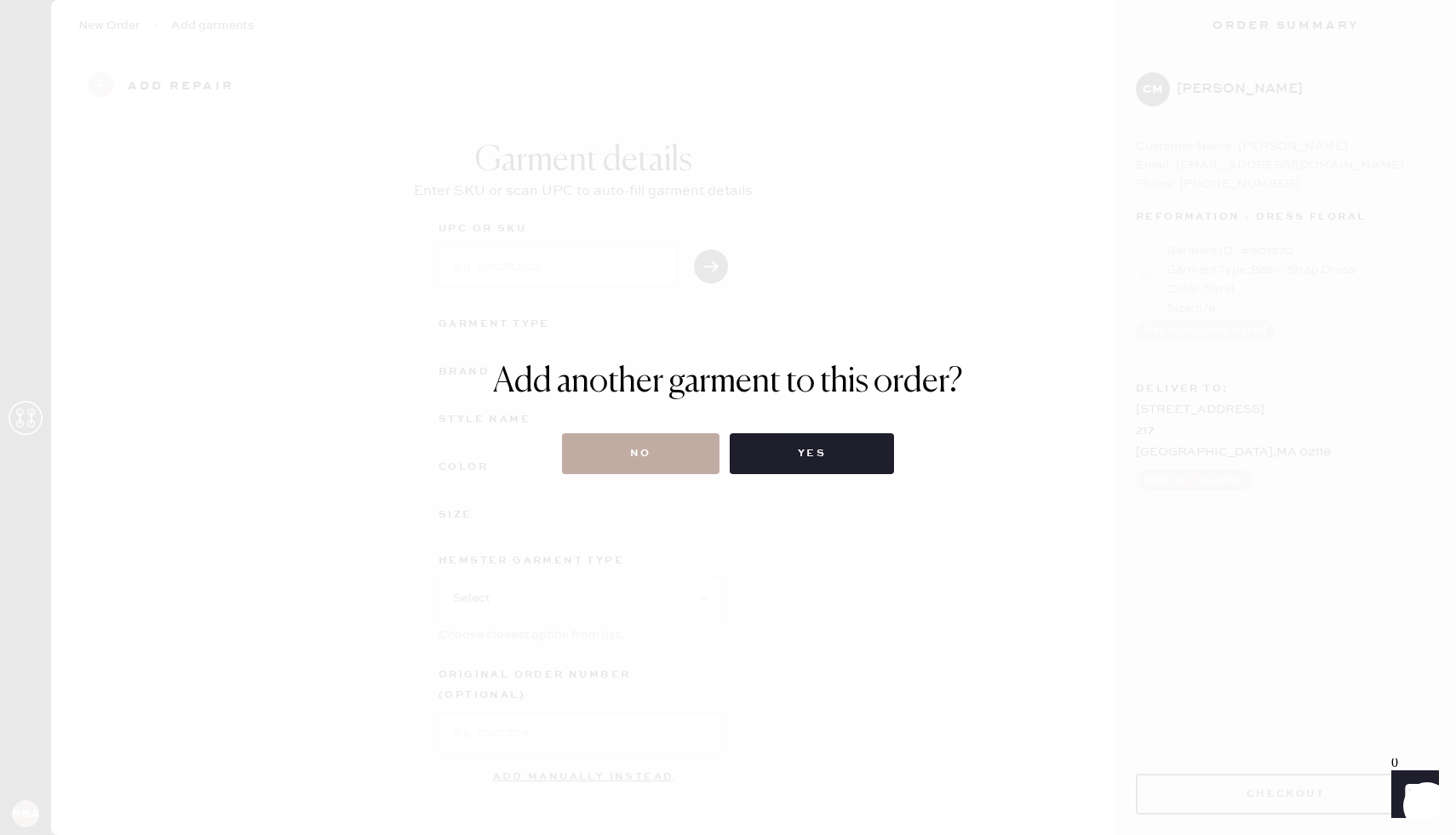
click at [684, 465] on button "No" at bounding box center [640, 453] width 157 height 41
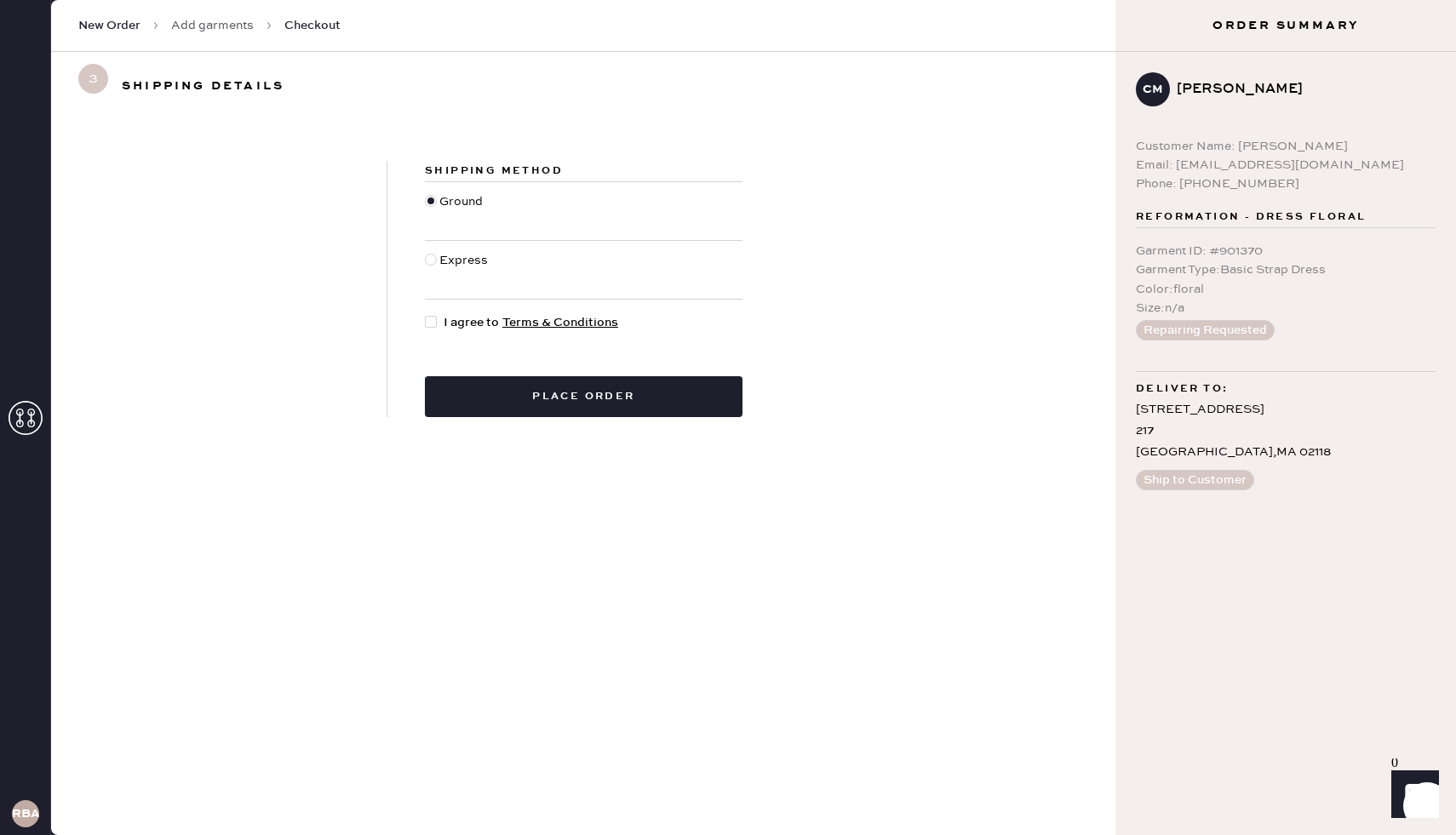
click at [454, 322] on span "I agree to Terms & Conditions" at bounding box center [531, 323] width 174 height 19
click at [426, 314] on input "I agree to Terms & Conditions" at bounding box center [425, 314] width 1 height 1
checkbox input "true"
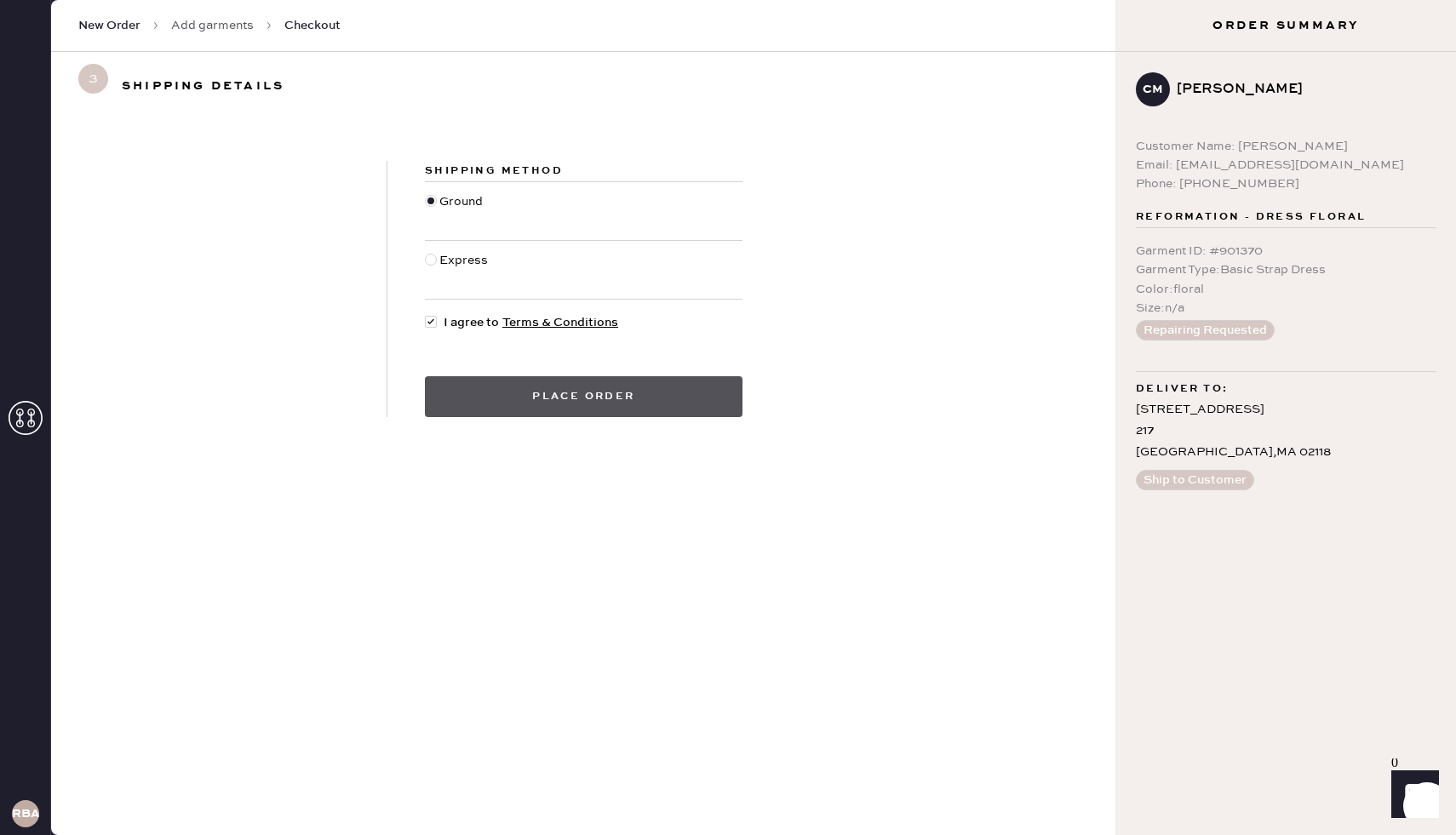
click at [490, 390] on button "Place order" at bounding box center [583, 396] width 318 height 41
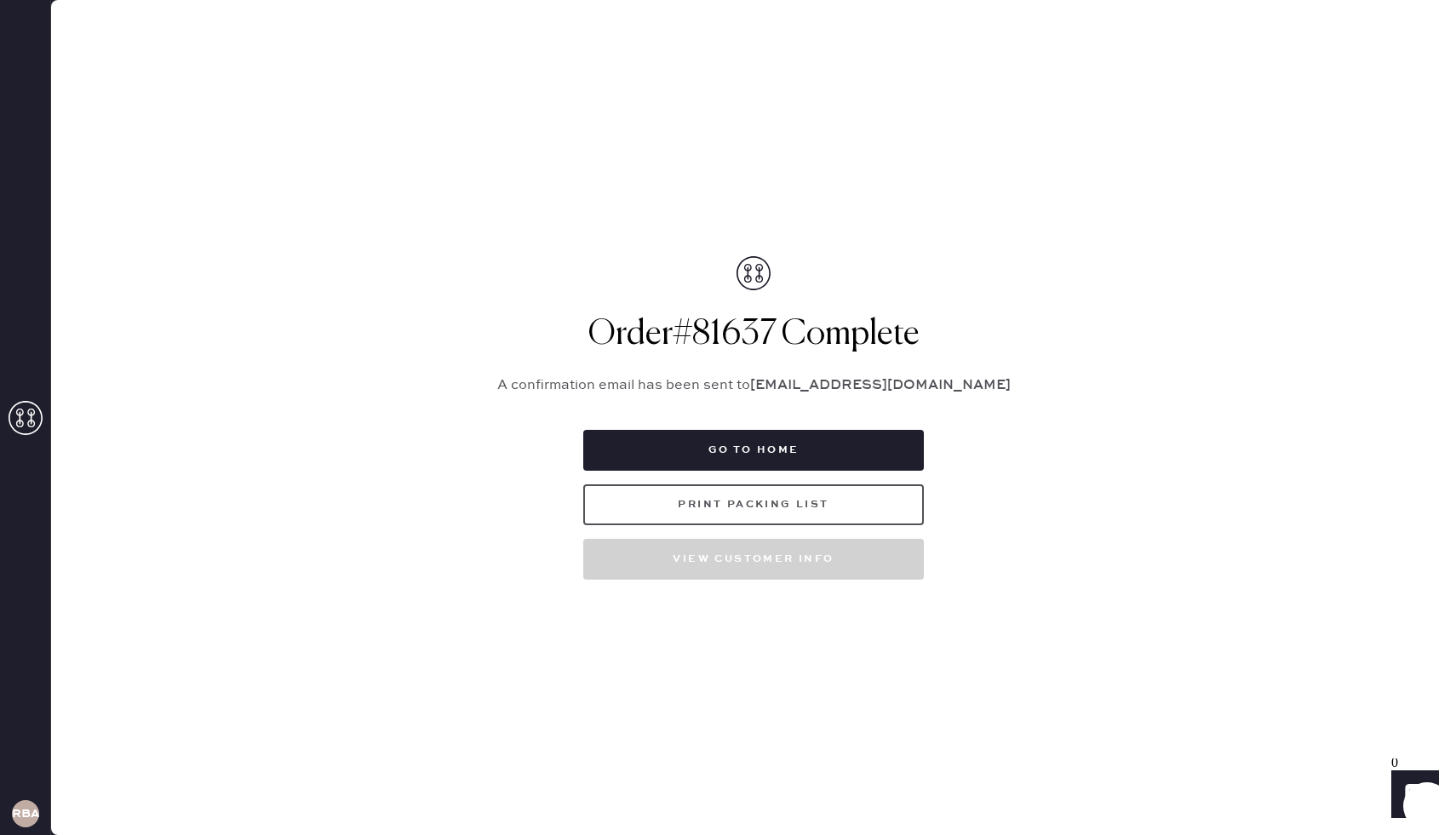
click at [825, 499] on button "Print Packing List" at bounding box center [753, 504] width 340 height 41
